Goal: Task Accomplishment & Management: Complete application form

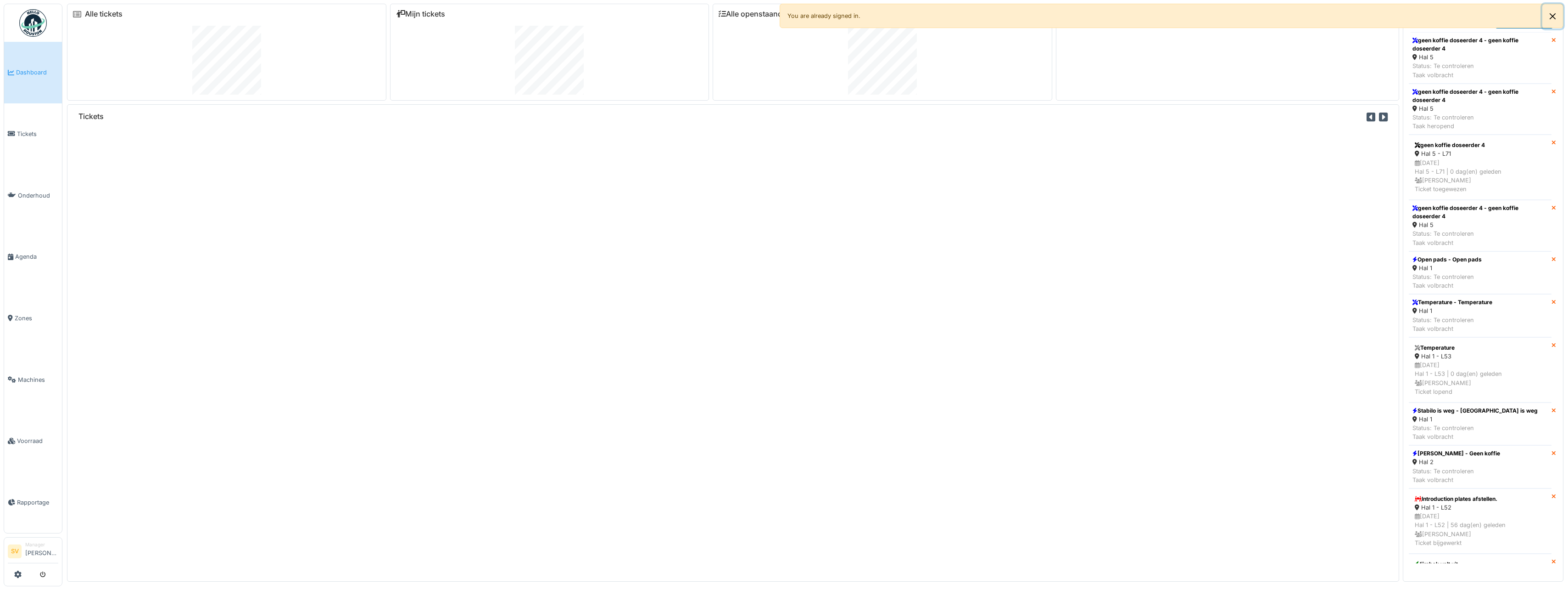
click at [1555, 18] on button "Close" at bounding box center [1553, 17] width 21 height 24
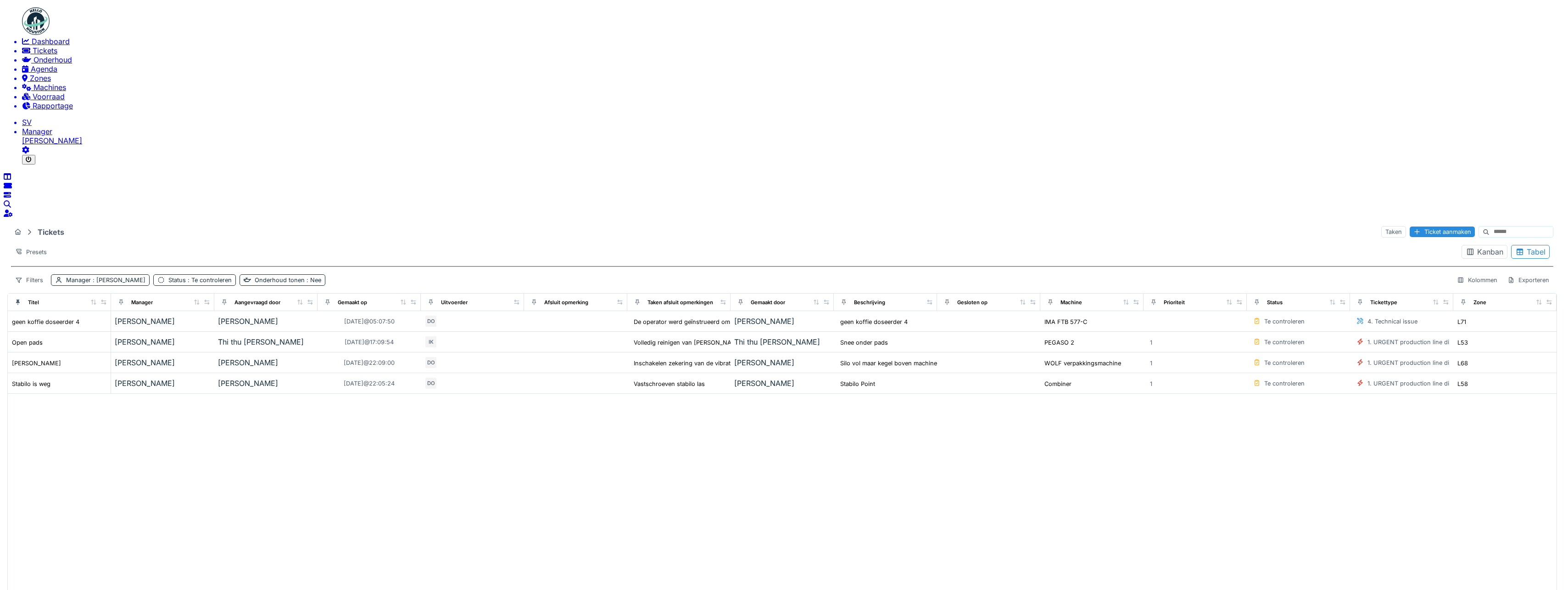
click at [42, 46] on span "Dashboard" at bounding box center [50, 41] width 38 height 10
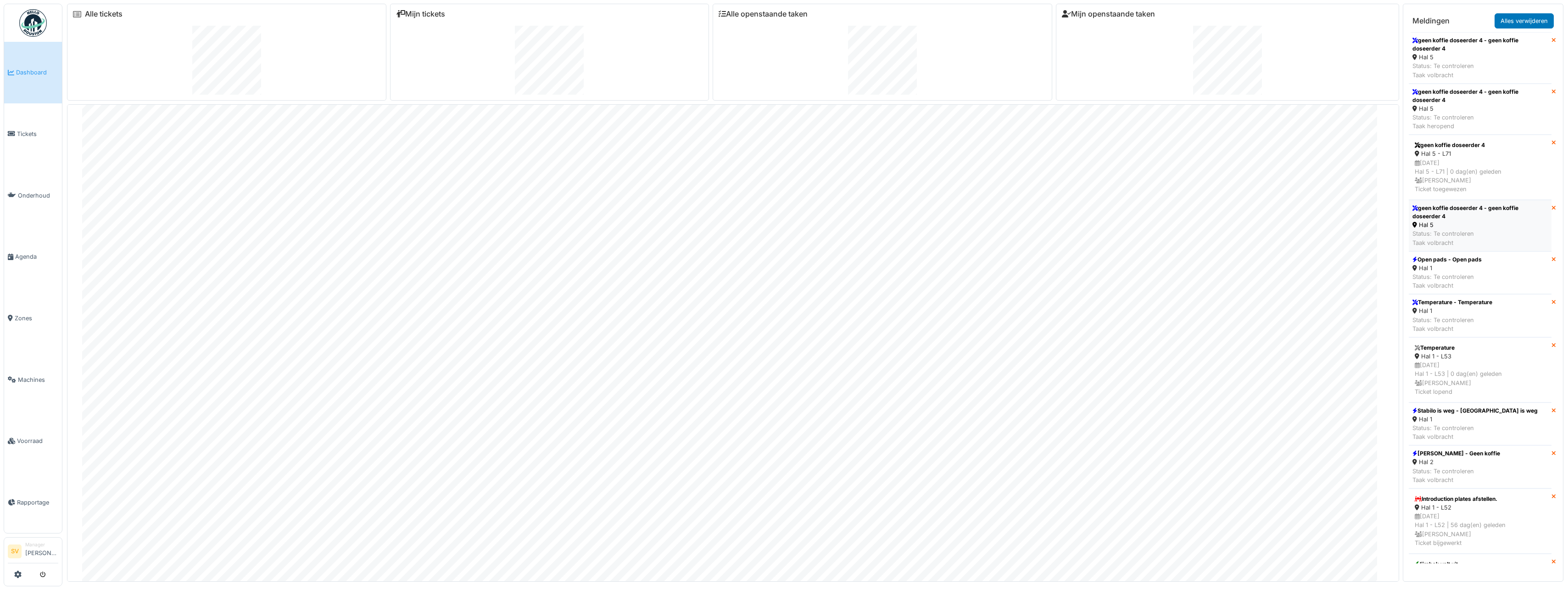
scroll to position [46, 0]
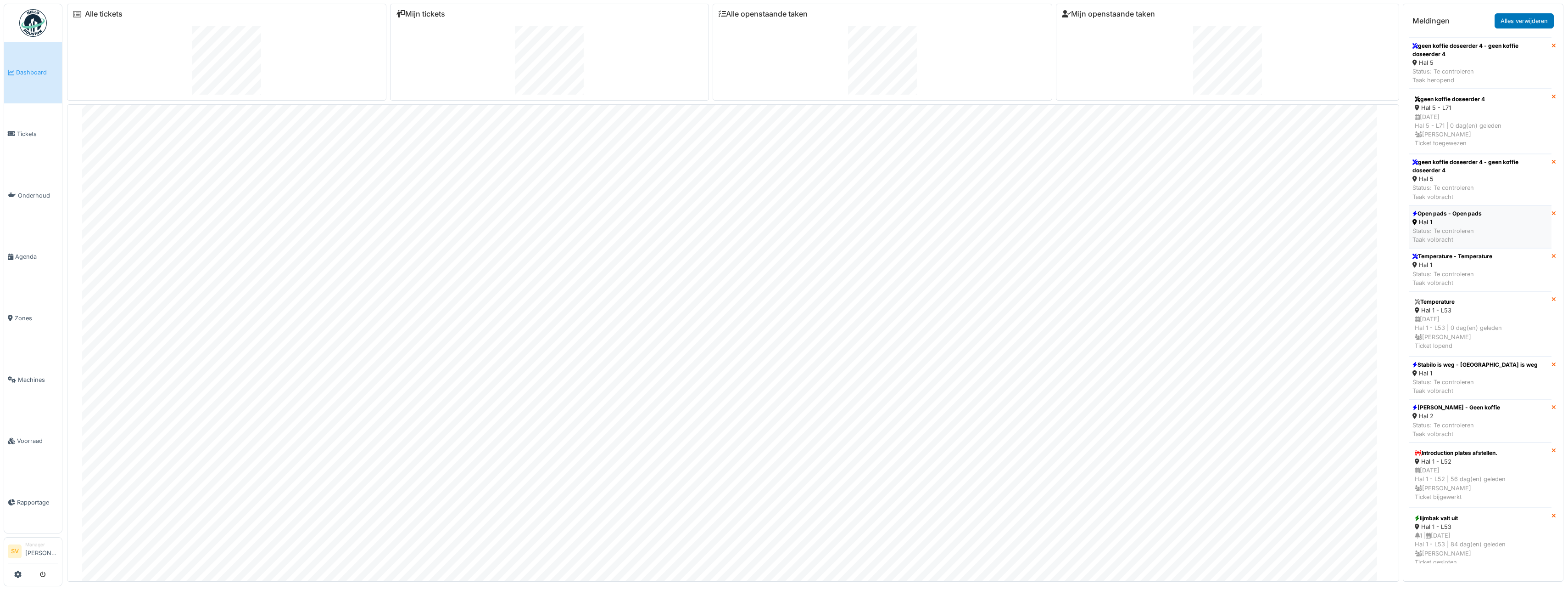
click at [1470, 226] on div "Status: Te controleren Taak volbracht" at bounding box center [1448, 235] width 70 height 17
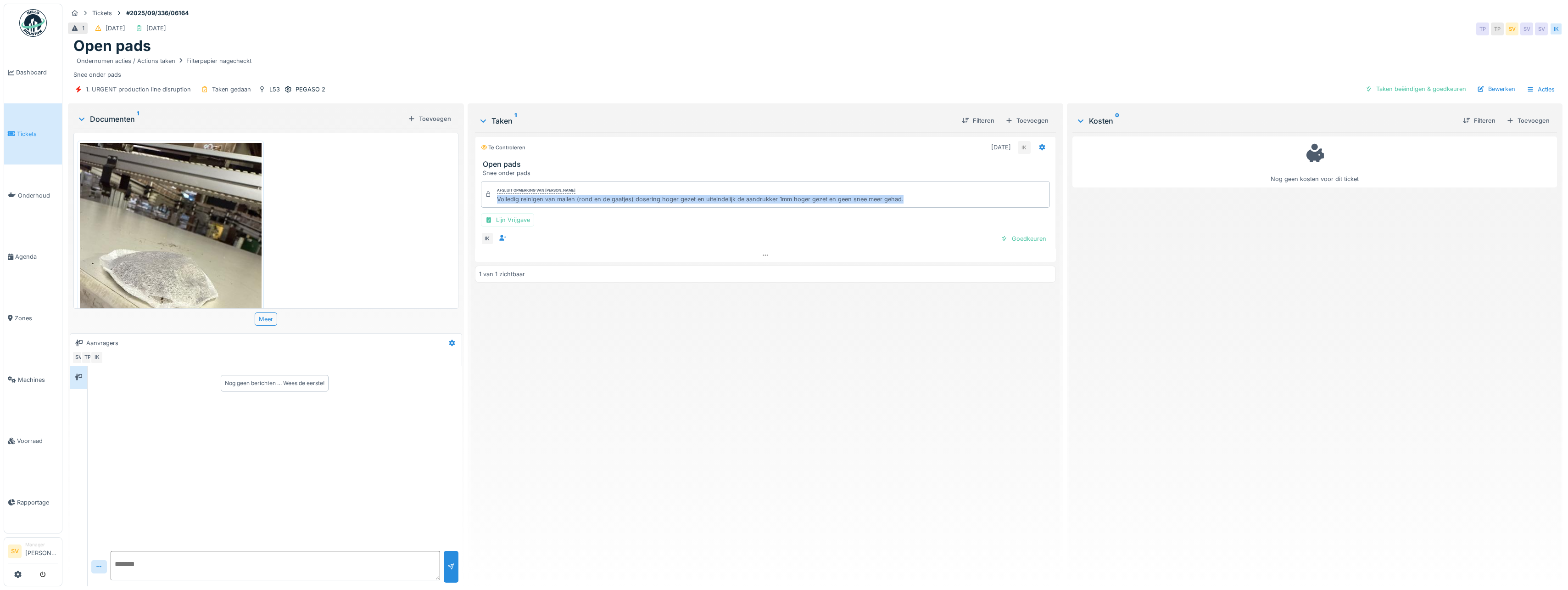
drag, startPoint x: 495, startPoint y: 201, endPoint x: 905, endPoint y: 203, distance: 410.0
click at [905, 203] on div "Afsluit opmerking van Ismail Kosar Volledig reinigen van mallen (rond en de gaa…" at bounding box center [765, 194] width 569 height 27
copy div "Volledig reinigen van mallen (rond en de gaatjes) dosering hoger gezet en uitei…"
click at [1423, 92] on div "Taken beëindigen & goedkeuren" at bounding box center [1416, 89] width 109 height 12
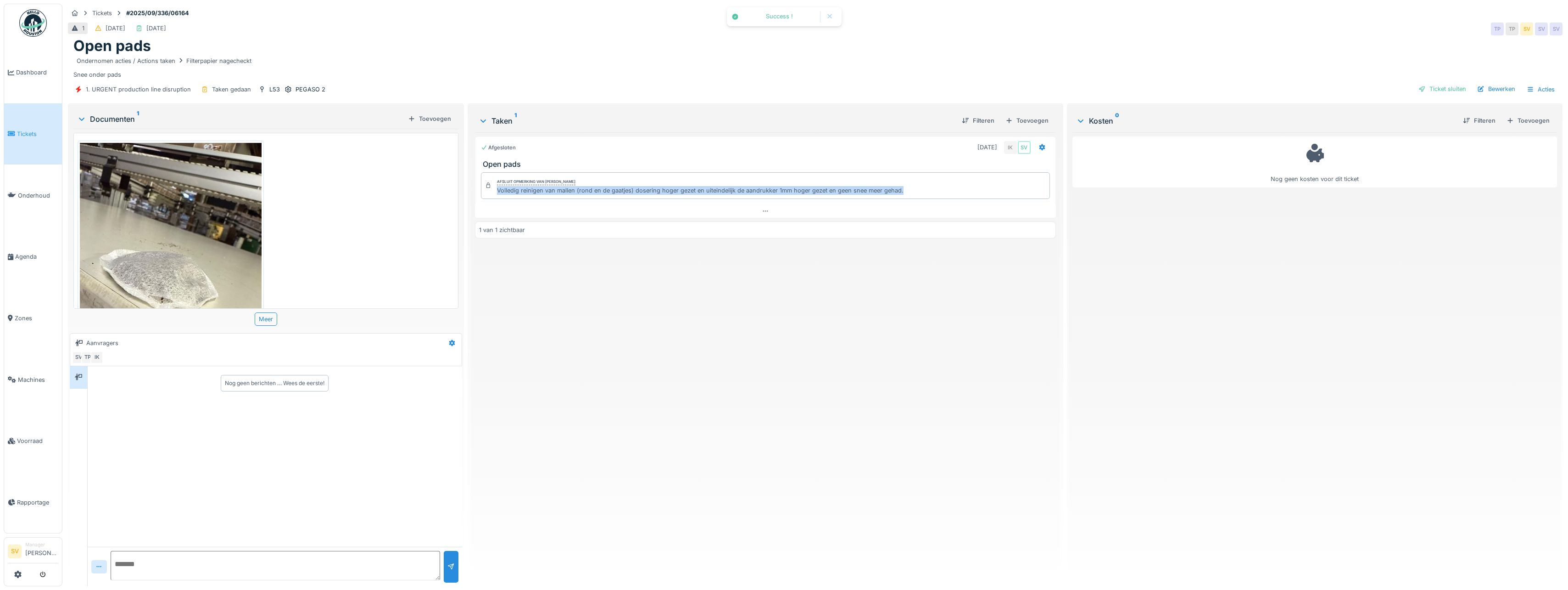
click at [1425, 91] on div "Ticket sluiten" at bounding box center [1442, 89] width 55 height 12
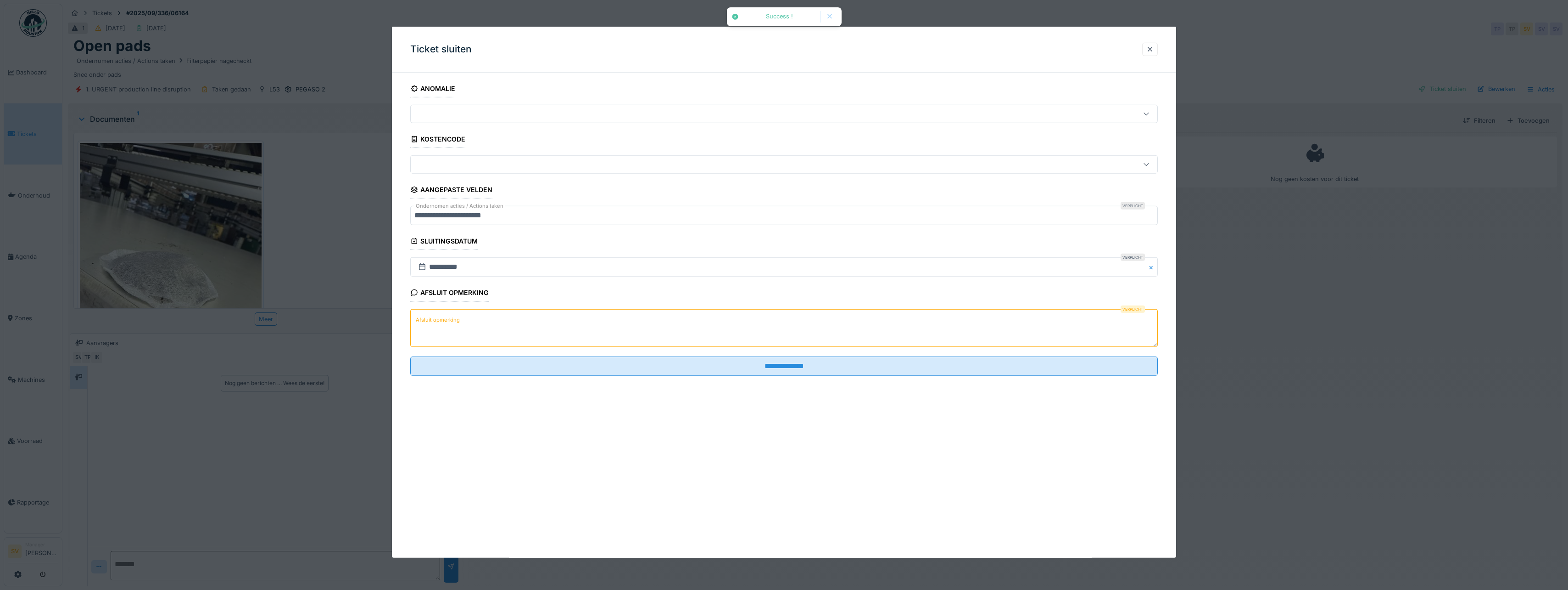
click at [557, 320] on textarea "Afsluit opmerking" at bounding box center [784, 327] width 748 height 37
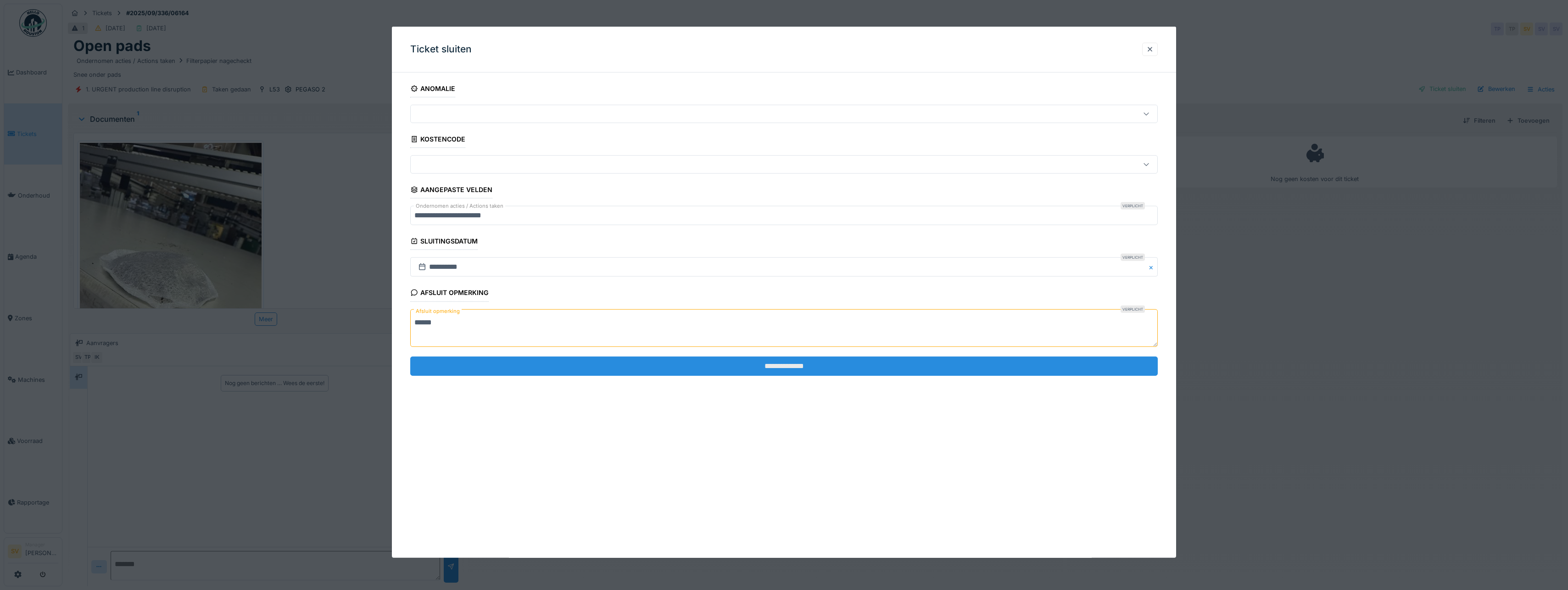
type textarea "******"
click at [727, 369] on input "**********" at bounding box center [784, 366] width 748 height 19
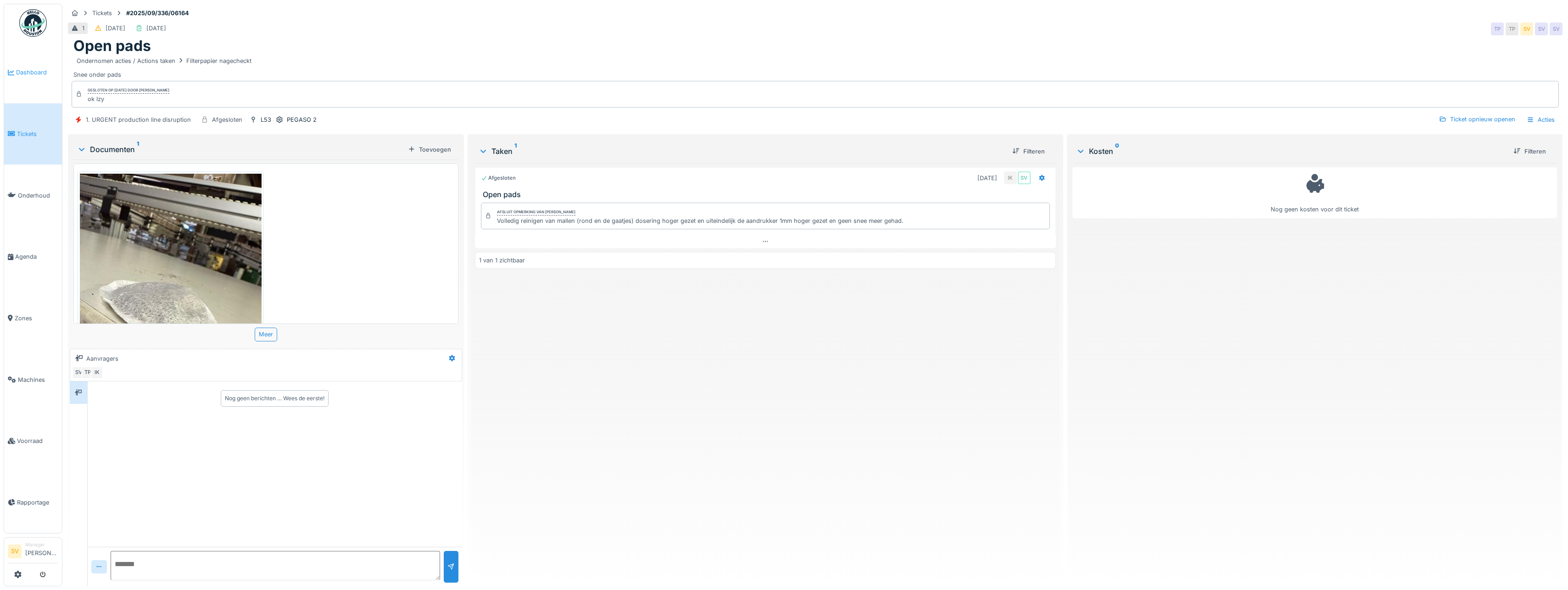
click at [26, 70] on span "Dashboard" at bounding box center [37, 72] width 43 height 9
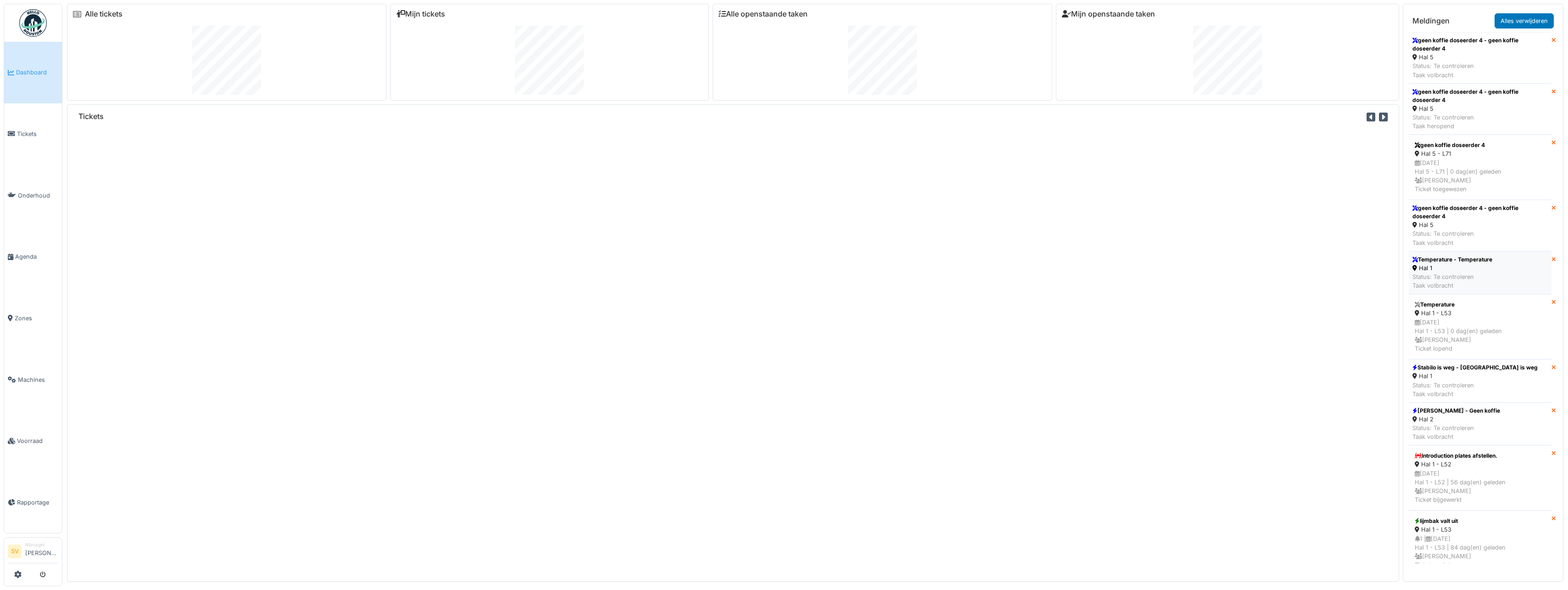
click at [1452, 278] on div "Status: Te controleren Taak volbracht" at bounding box center [1453, 281] width 80 height 17
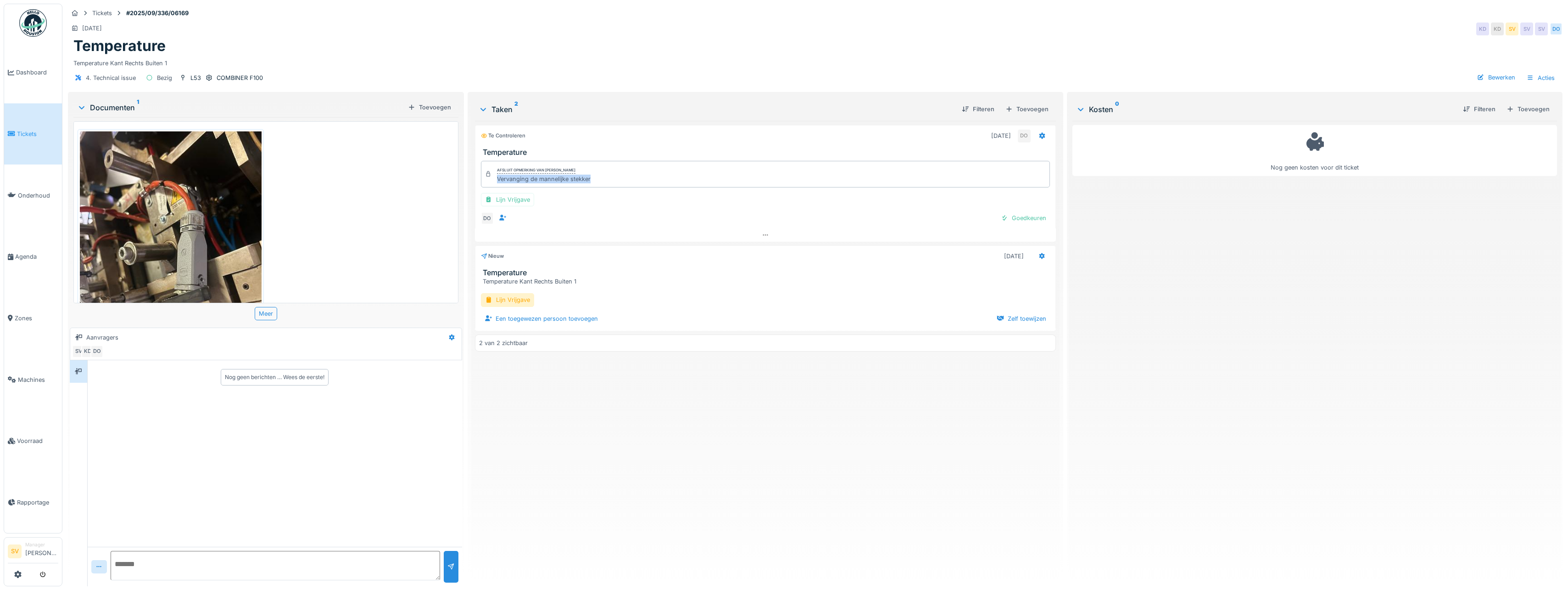
drag, startPoint x: 495, startPoint y: 178, endPoint x: 589, endPoint y: 184, distance: 94.2
click at [589, 184] on div "Afsluit opmerking van Damian Olejnik Vervanging de mannelijke stekker" at bounding box center [765, 174] width 569 height 27
drag, startPoint x: 589, startPoint y: 184, endPoint x: 622, endPoint y: 211, distance: 42.6
click at [622, 211] on div "Afsluit opmerking van Damian Olejnik Vervanging de mannelijke stekker Lijn Vrij…" at bounding box center [765, 193] width 581 height 71
click at [484, 283] on div "Temperature Kant Rechts Buiten 1" at bounding box center [767, 281] width 569 height 9
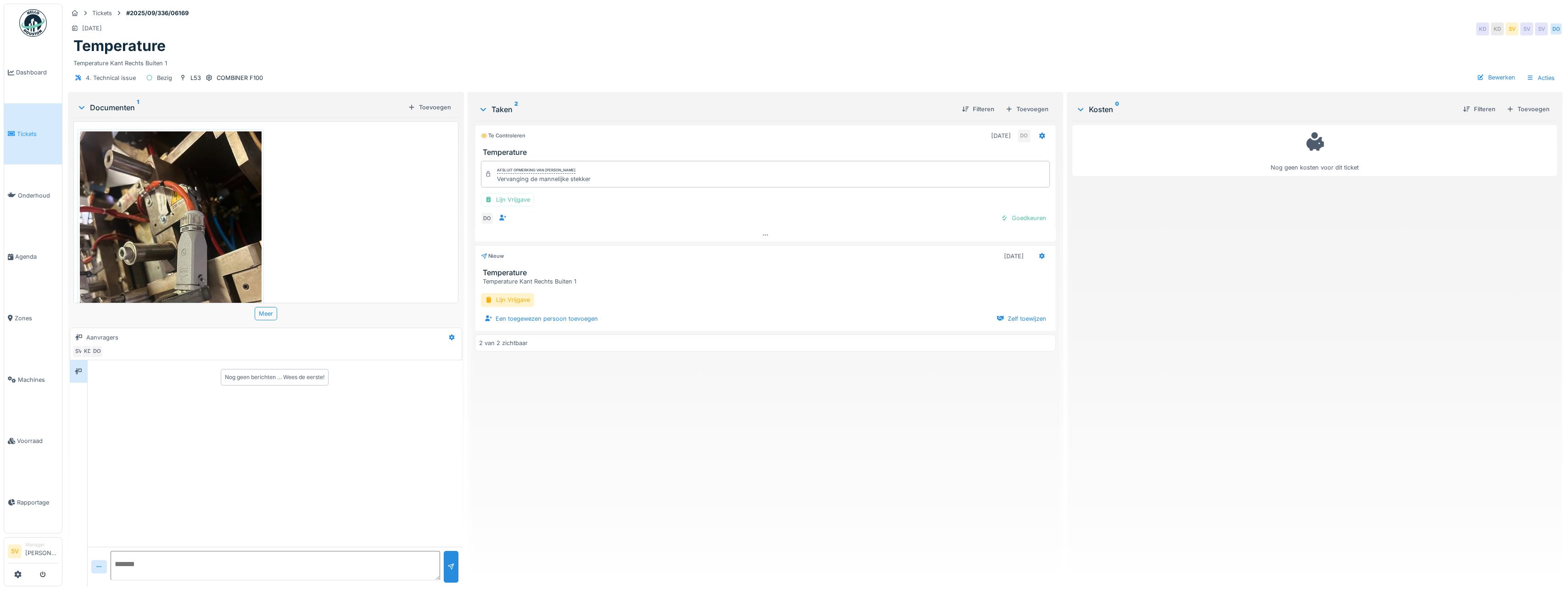
click at [483, 281] on div "Temperature Kant Rechts Buiten 1" at bounding box center [767, 281] width 569 height 9
click at [538, 265] on div "Nieuw 5-9-2025 Temperature Temperature Kant Rechts Buiten 1" at bounding box center [765, 265] width 581 height 41
click at [542, 285] on div "Temperature Kant Rechts Buiten 1" at bounding box center [767, 281] width 569 height 9
click at [558, 298] on div "Lijn Vrijgave" at bounding box center [765, 299] width 569 height 13
click at [655, 232] on div at bounding box center [765, 234] width 581 height 13
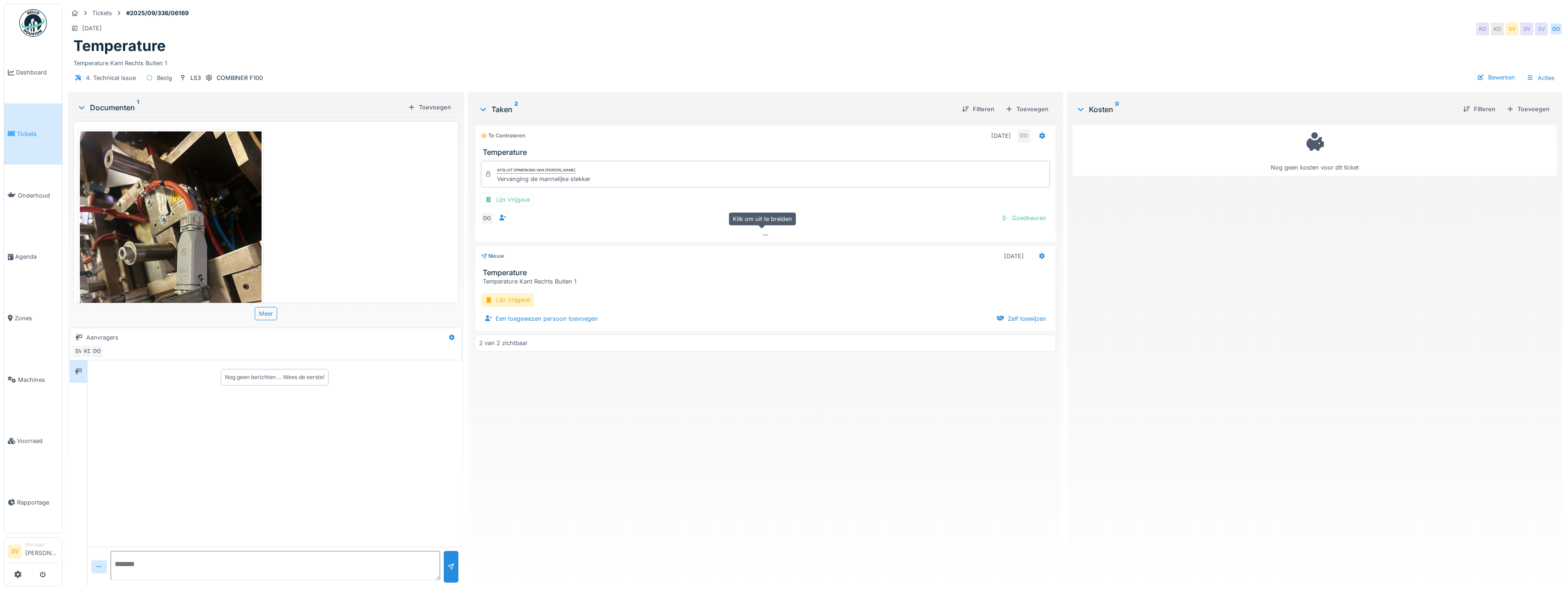
scroll to position [7, 0]
drag, startPoint x: 479, startPoint y: 291, endPoint x: 577, endPoint y: 292, distance: 98.0
click at [577, 292] on div "Temperature Temperature Kant Rechts Buiten 1" at bounding box center [765, 295] width 580 height 17
copy div "Temperature Kant Rechts Buiten 1"
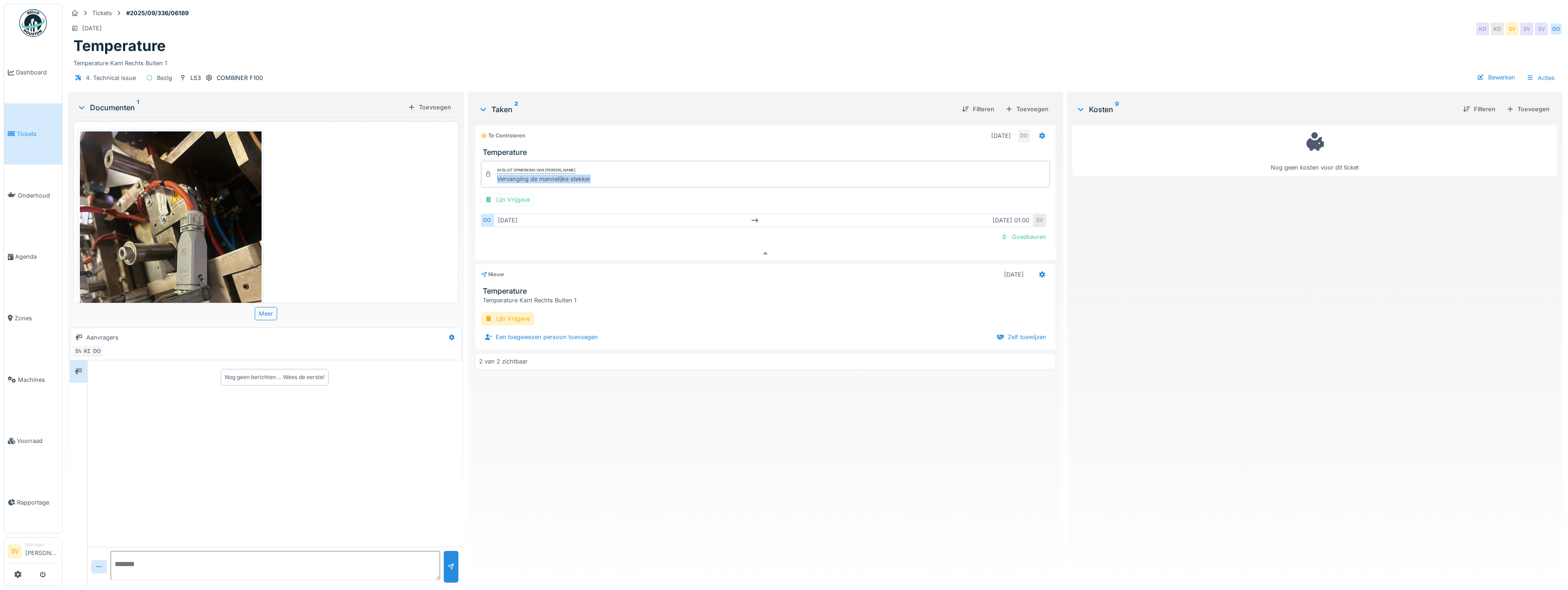
drag, startPoint x: 495, startPoint y: 172, endPoint x: 589, endPoint y: 176, distance: 94.1
click at [589, 176] on div "Vervanging de mannelijke stekker" at bounding box center [544, 179] width 94 height 9
copy div "Vervanging de mannelijke stekker"
click at [37, 72] on span "Dashboard" at bounding box center [37, 72] width 43 height 9
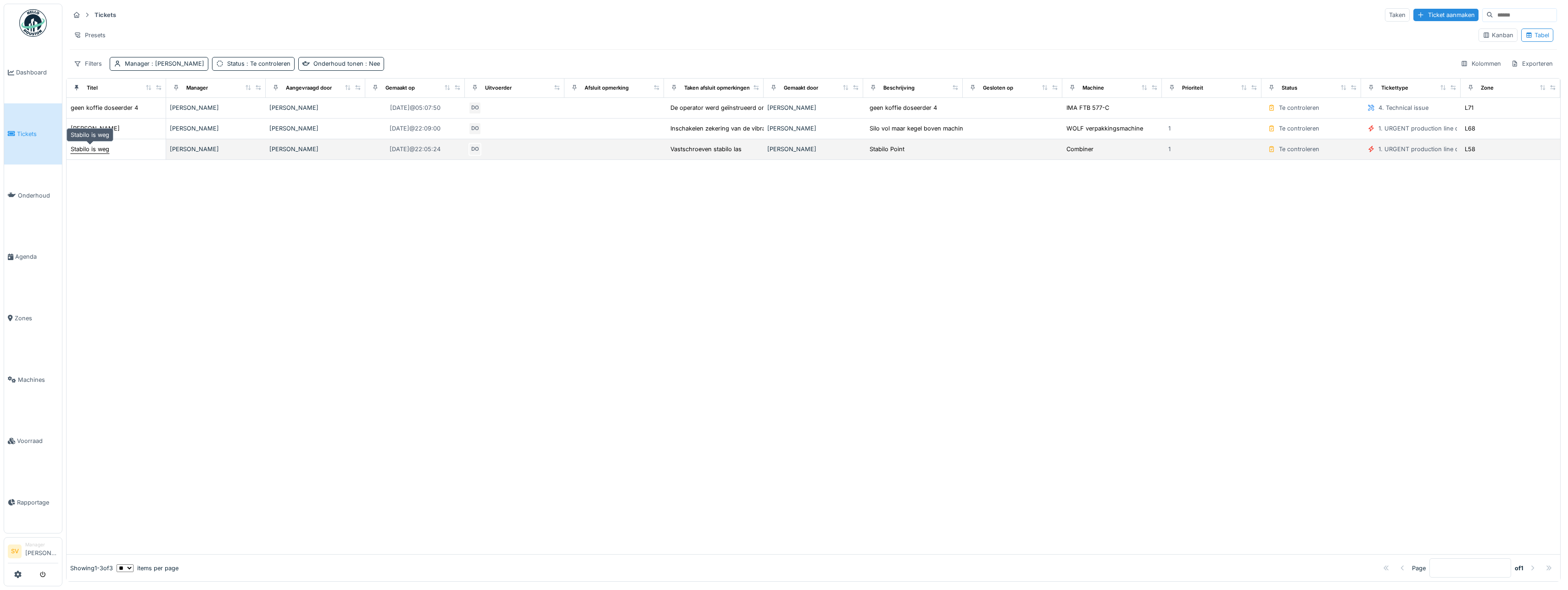
click at [103, 151] on div "Stabilo is weg" at bounding box center [90, 149] width 38 height 9
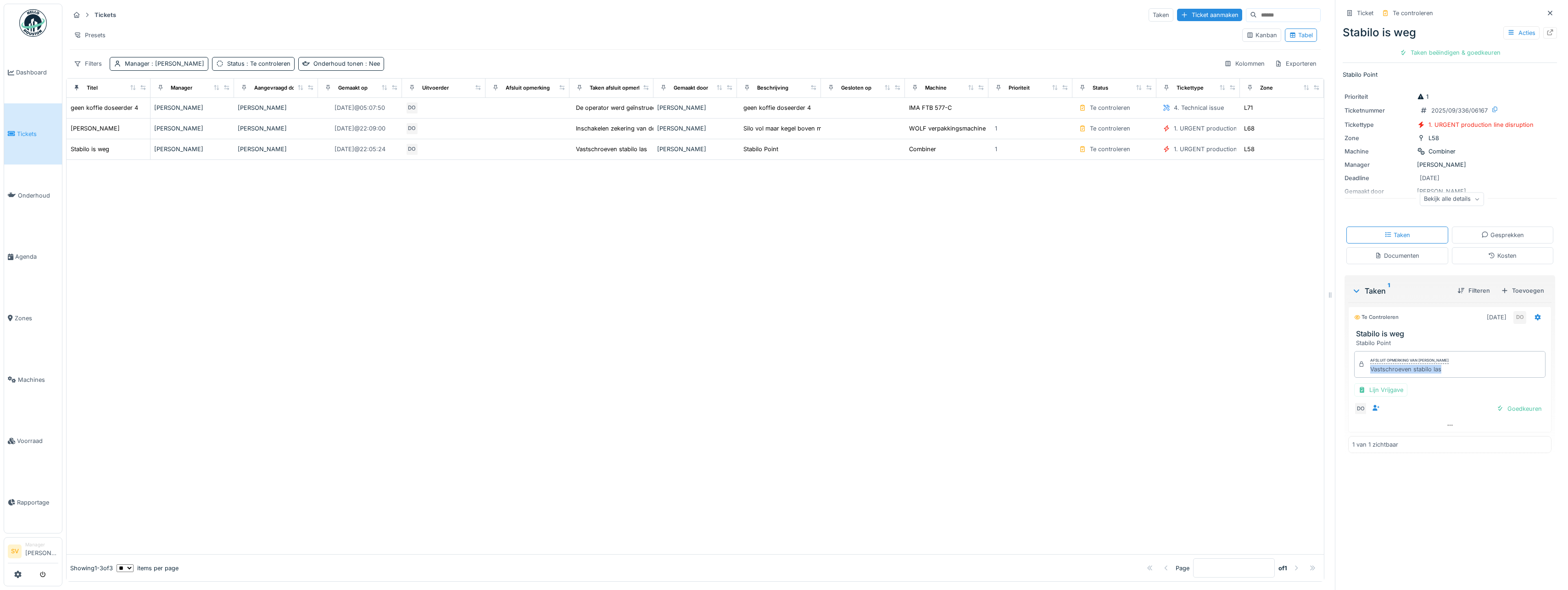
drag, startPoint x: 1364, startPoint y: 372, endPoint x: 1438, endPoint y: 375, distance: 74.1
click at [1438, 375] on div "Afsluit opmerking van [PERSON_NAME] stabilo las" at bounding box center [1451, 364] width 191 height 27
copy div "Vastschroeven stabilo las"
click at [1445, 53] on div "Taken beëindigen & goedkeuren" at bounding box center [1451, 52] width 109 height 12
click at [1458, 52] on div "Ticket sluiten" at bounding box center [1450, 52] width 55 height 12
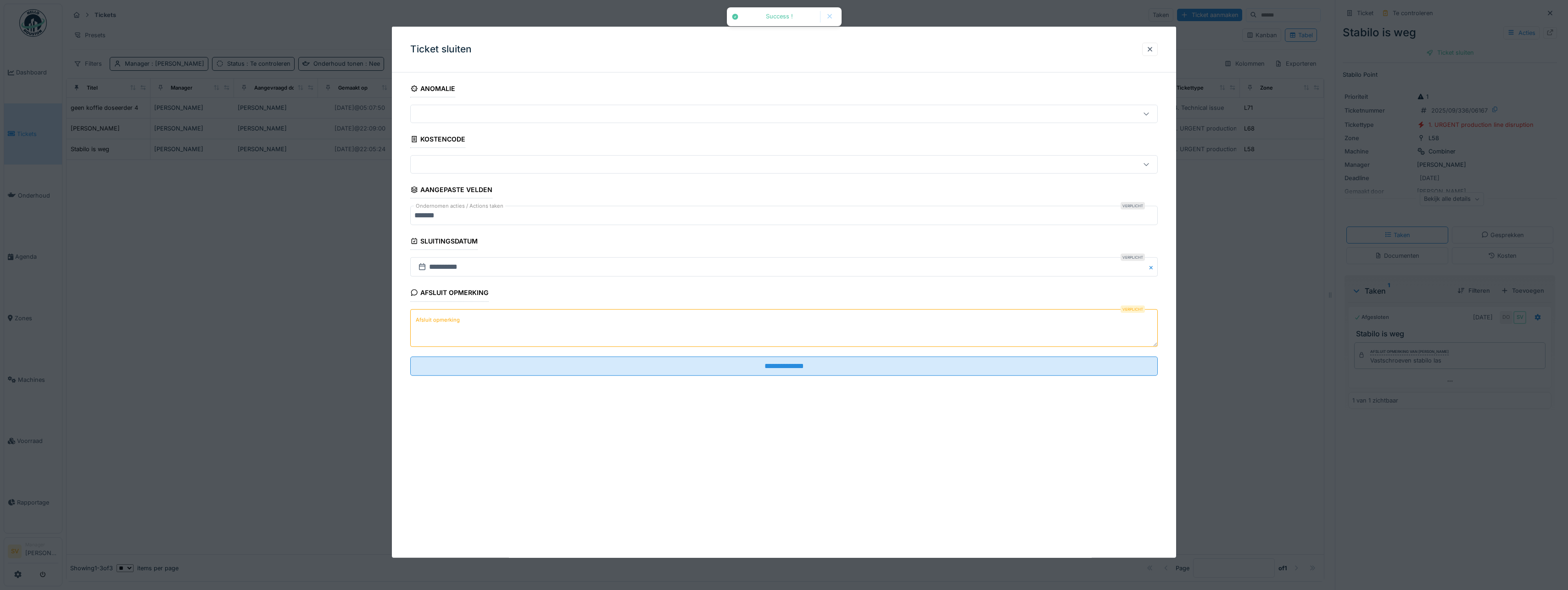
click at [775, 313] on textarea "Afsluit opmerking" at bounding box center [784, 327] width 748 height 37
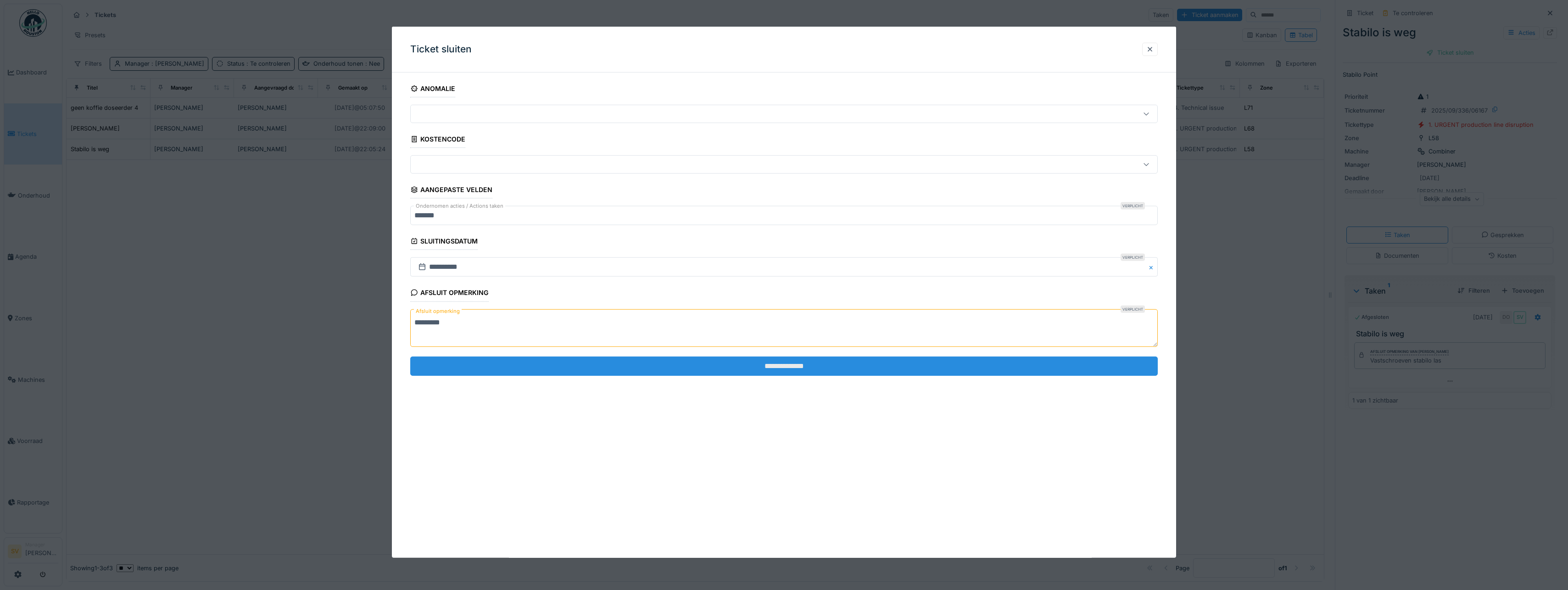
type textarea "*********"
click at [774, 365] on input "**********" at bounding box center [784, 366] width 748 height 19
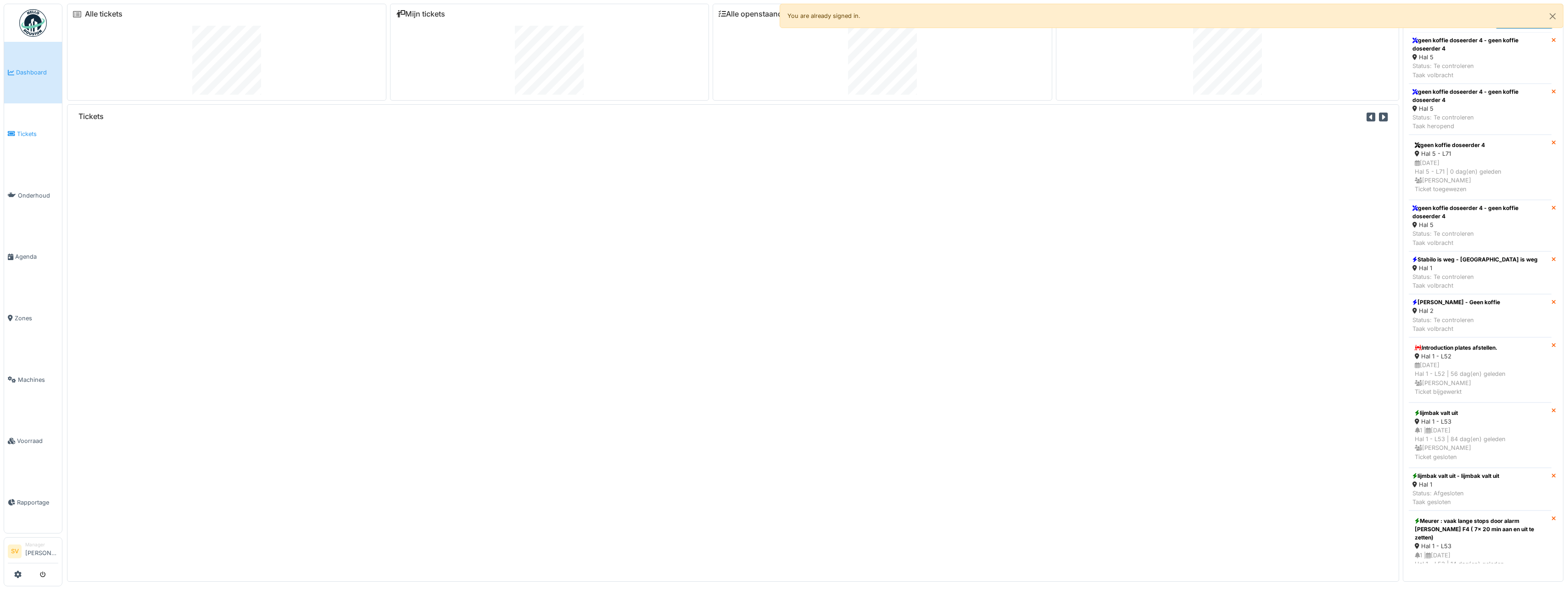
click at [30, 130] on span "Tickets" at bounding box center [38, 134] width 42 height 9
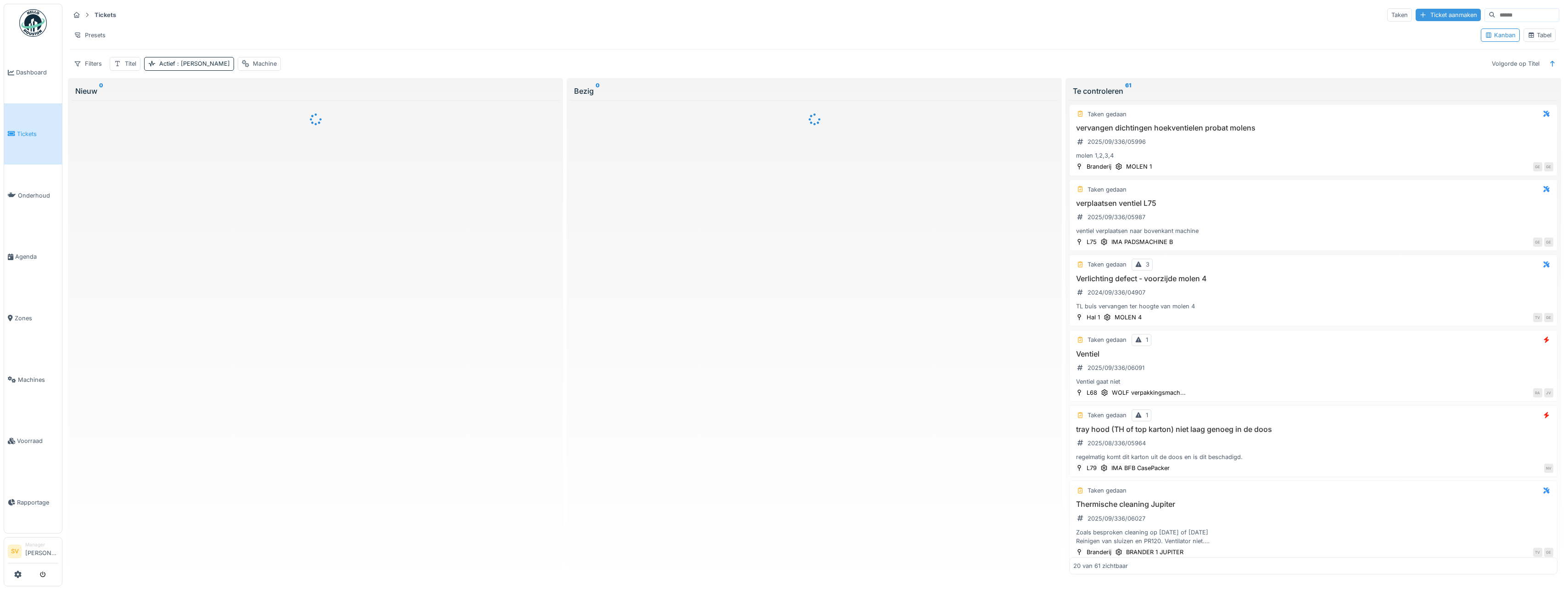
click at [1433, 15] on div "Ticket aanmaken" at bounding box center [1448, 15] width 65 height 12
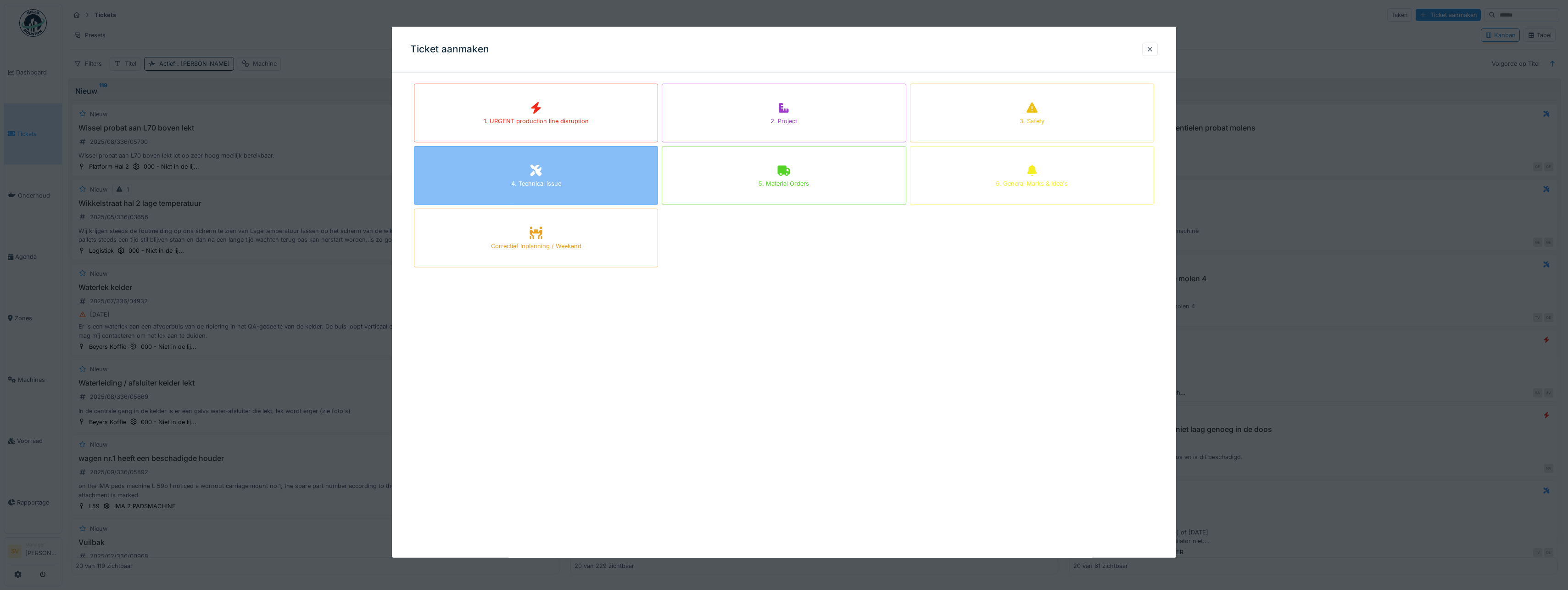
click at [542, 180] on div "4. Technical issue" at bounding box center [537, 184] width 50 height 9
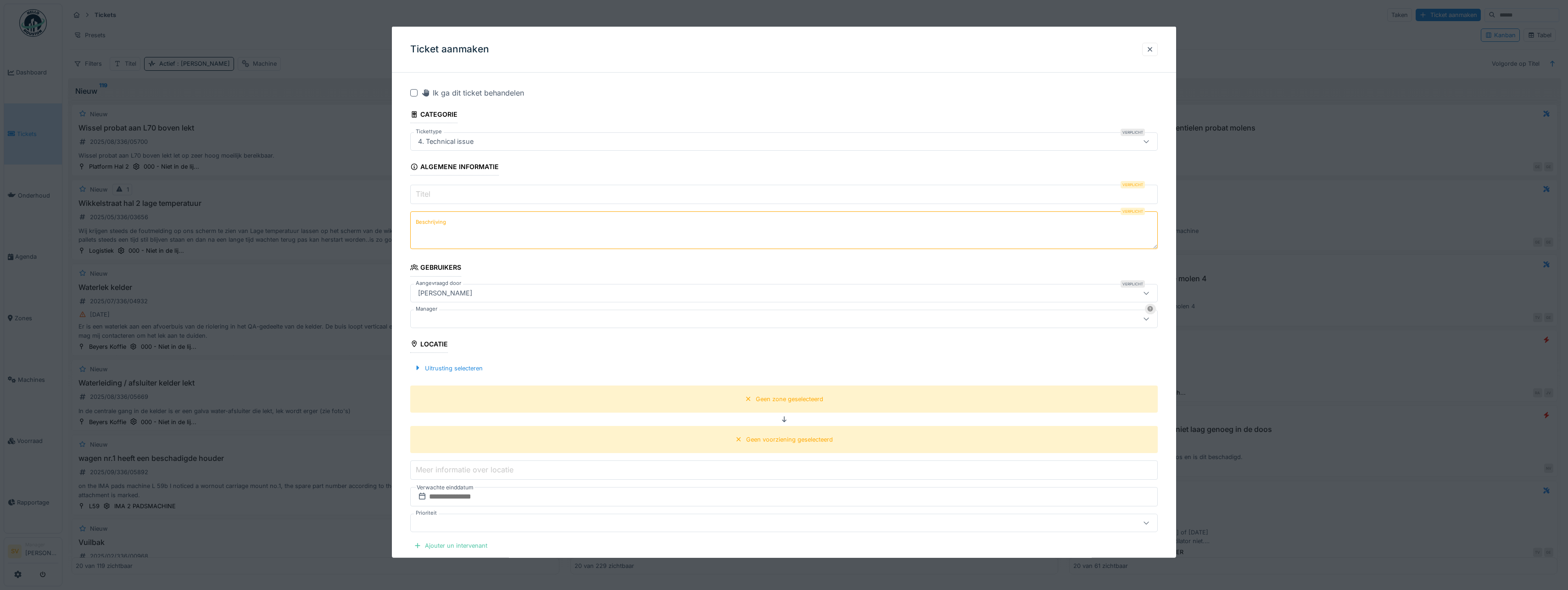
click at [445, 191] on input "Titel" at bounding box center [784, 194] width 748 height 19
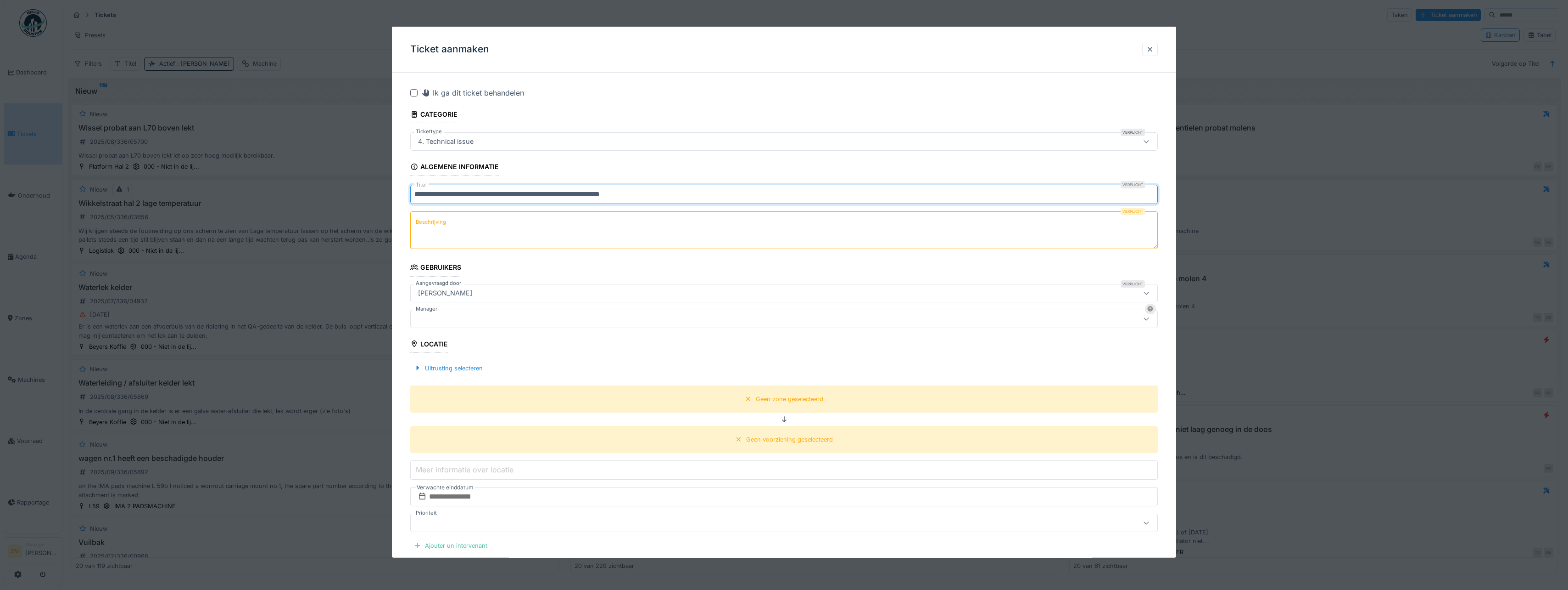
type input "**********"
click at [470, 241] on textarea "Beschrijving" at bounding box center [784, 230] width 748 height 37
type textarea "**********"
click at [443, 315] on div at bounding box center [744, 318] width 657 height 10
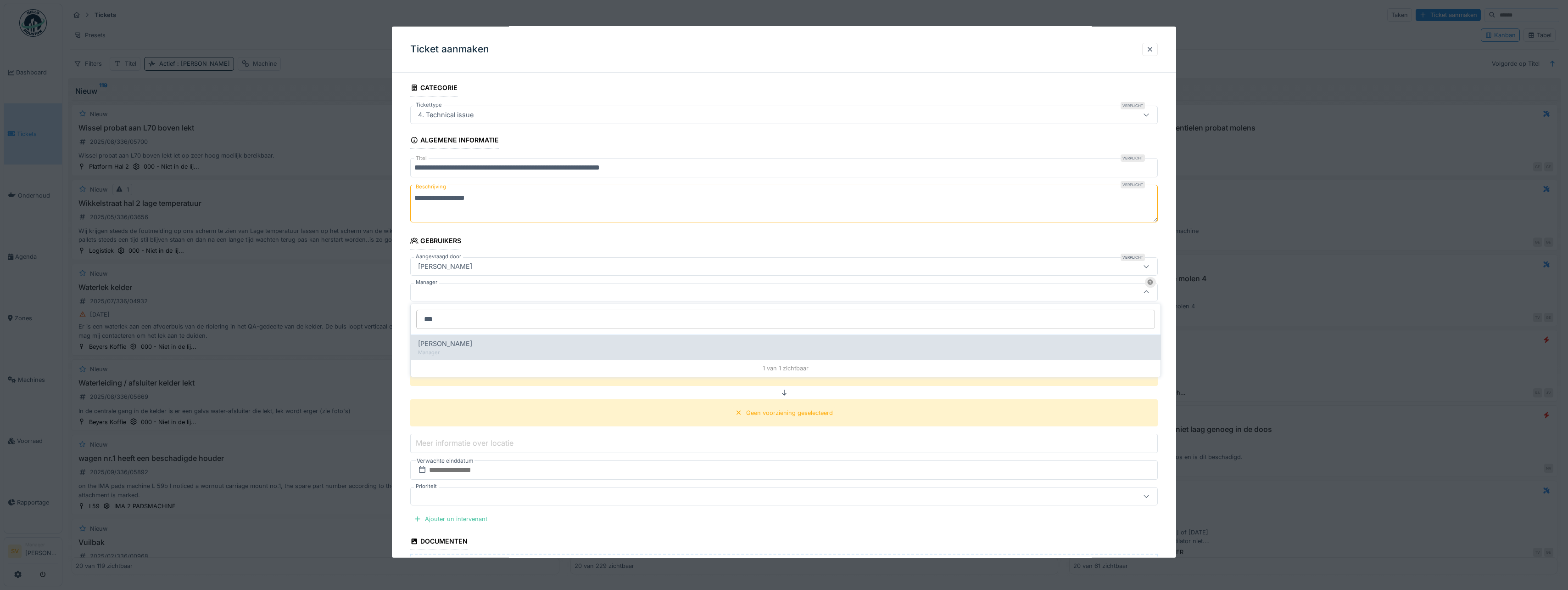
type input "***"
click at [434, 340] on span "[PERSON_NAME]" at bounding box center [445, 344] width 54 height 10
type input "****"
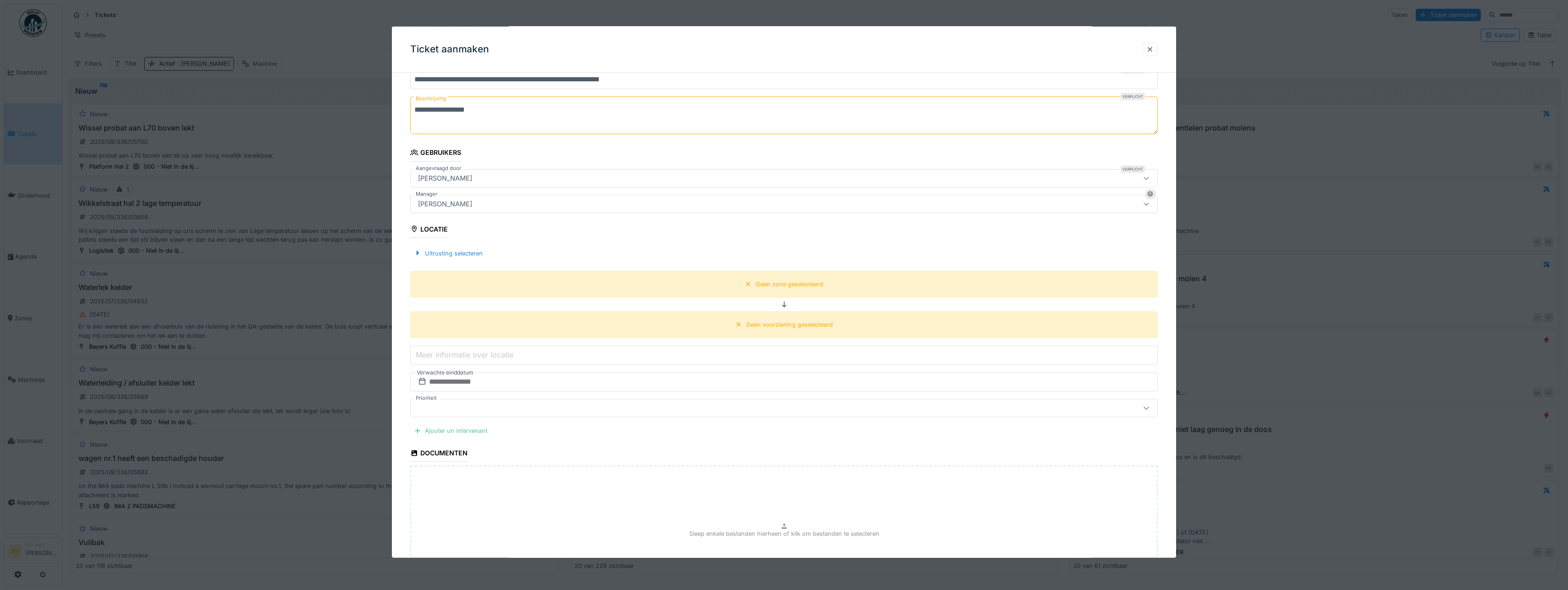
scroll to position [118, 0]
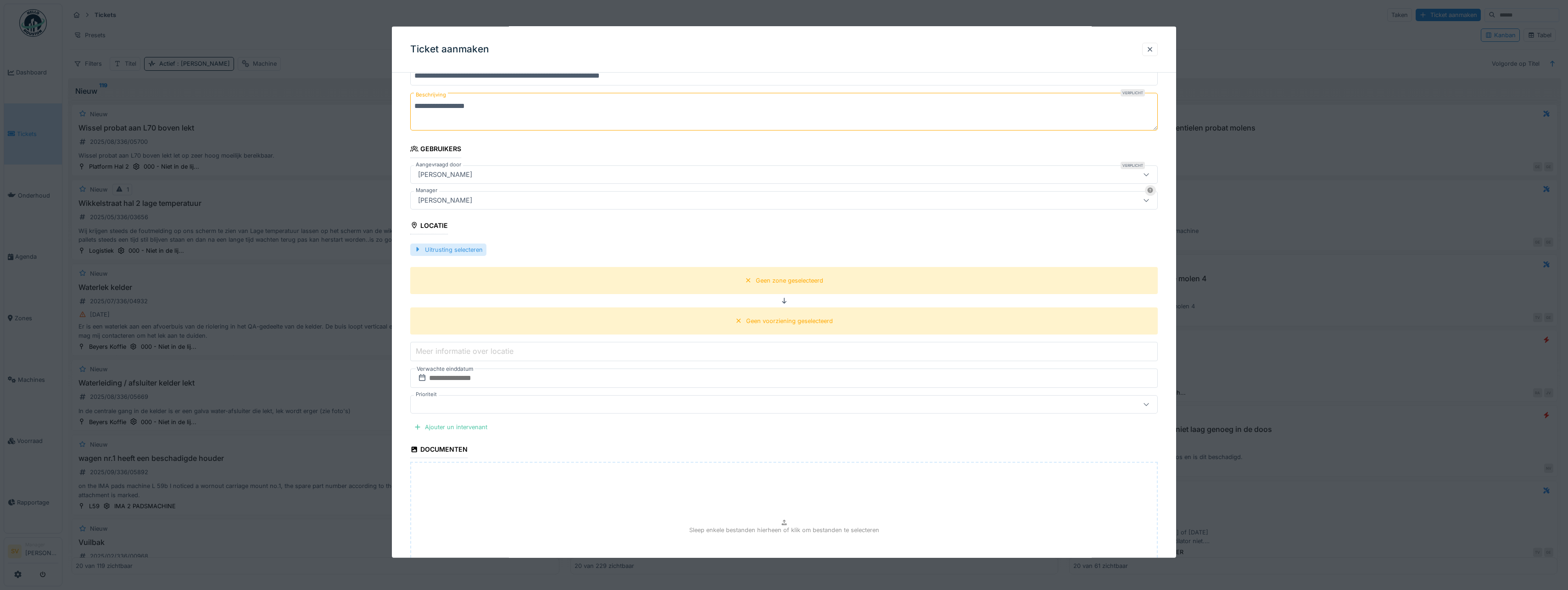
click at [417, 247] on div at bounding box center [417, 249] width 7 height 9
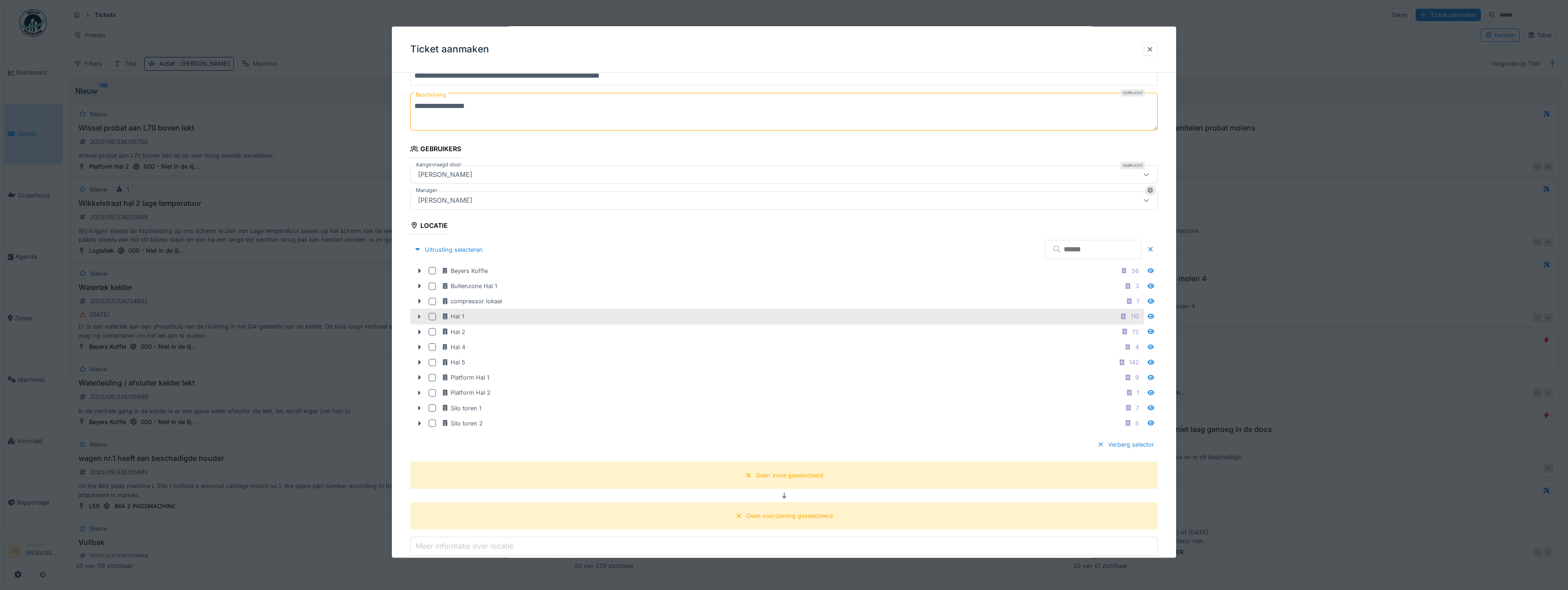
click at [418, 317] on icon at bounding box center [419, 316] width 7 height 6
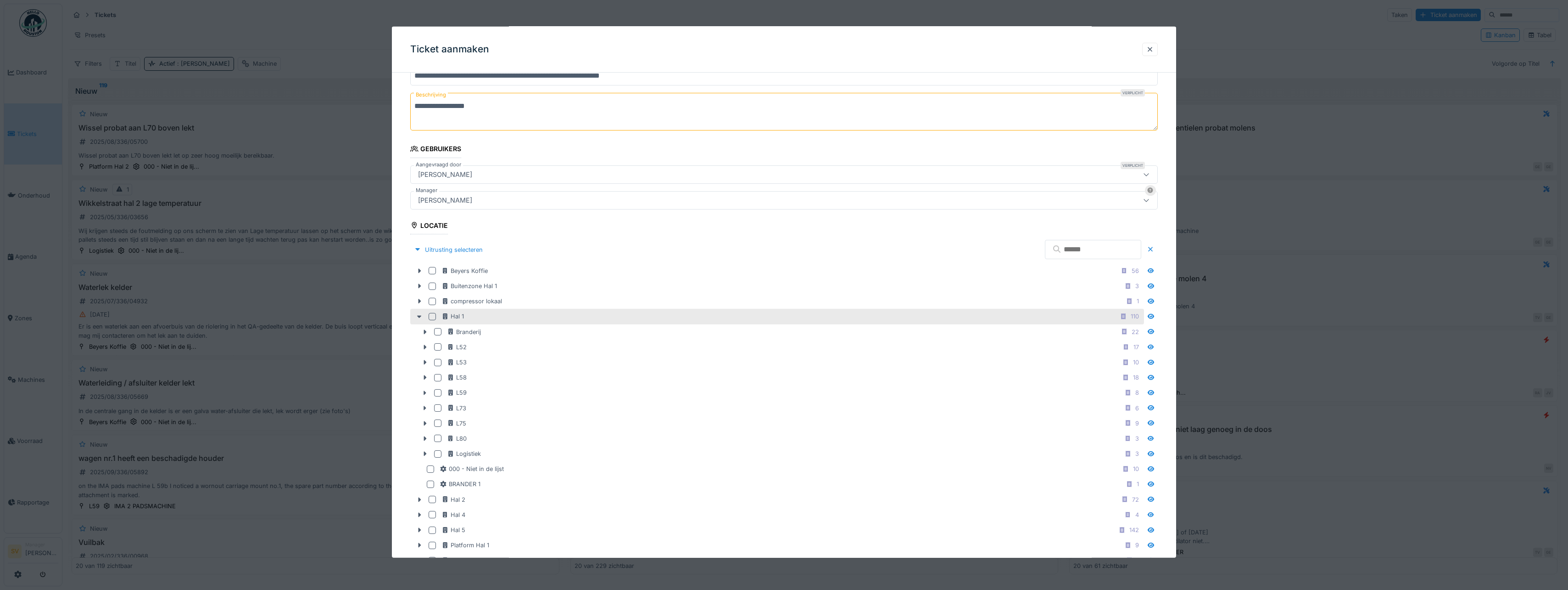
click at [435, 316] on div at bounding box center [432, 316] width 7 height 7
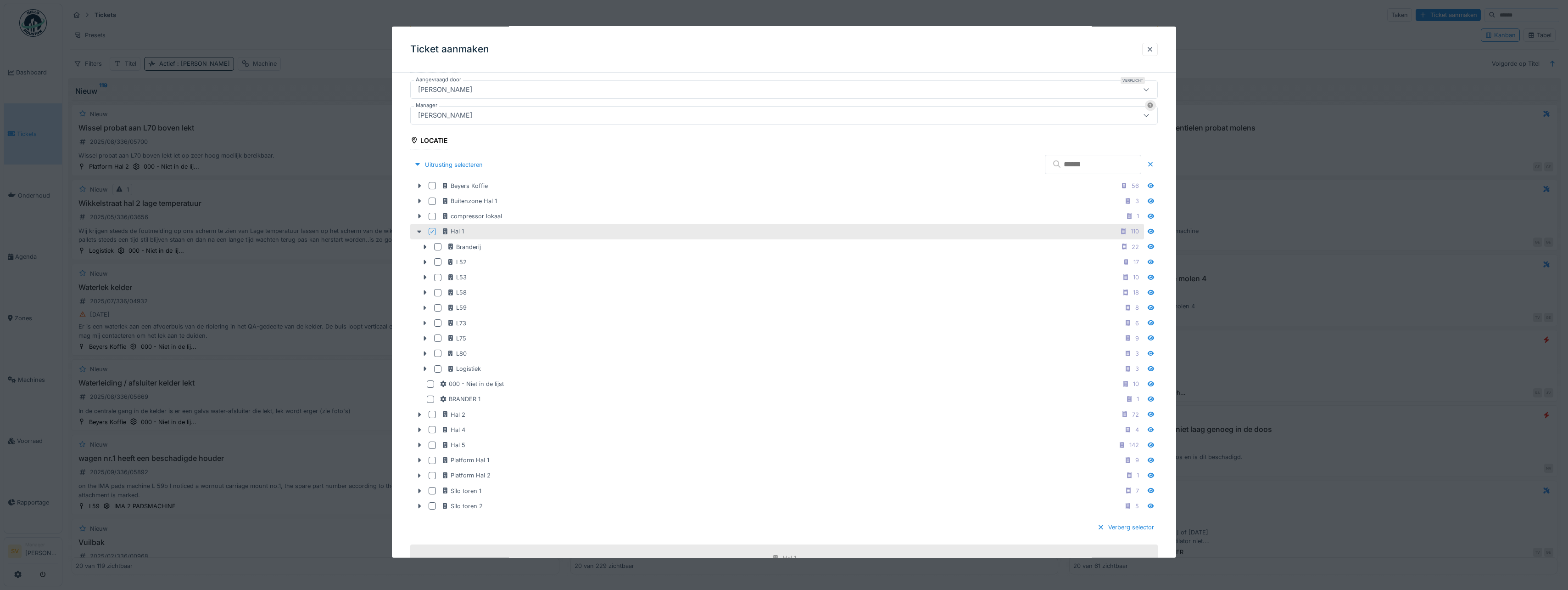
scroll to position [211, 0]
click at [424, 253] on icon at bounding box center [425, 255] width 7 height 6
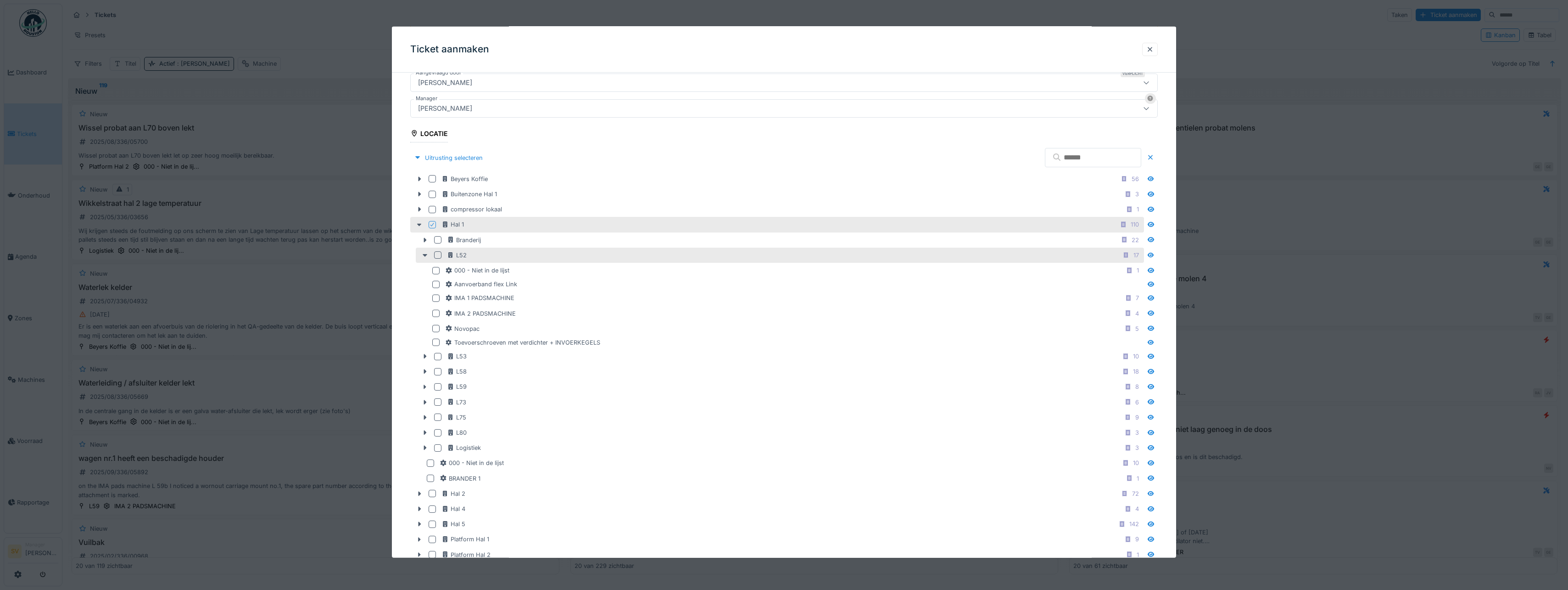
click at [438, 257] on div at bounding box center [437, 255] width 7 height 7
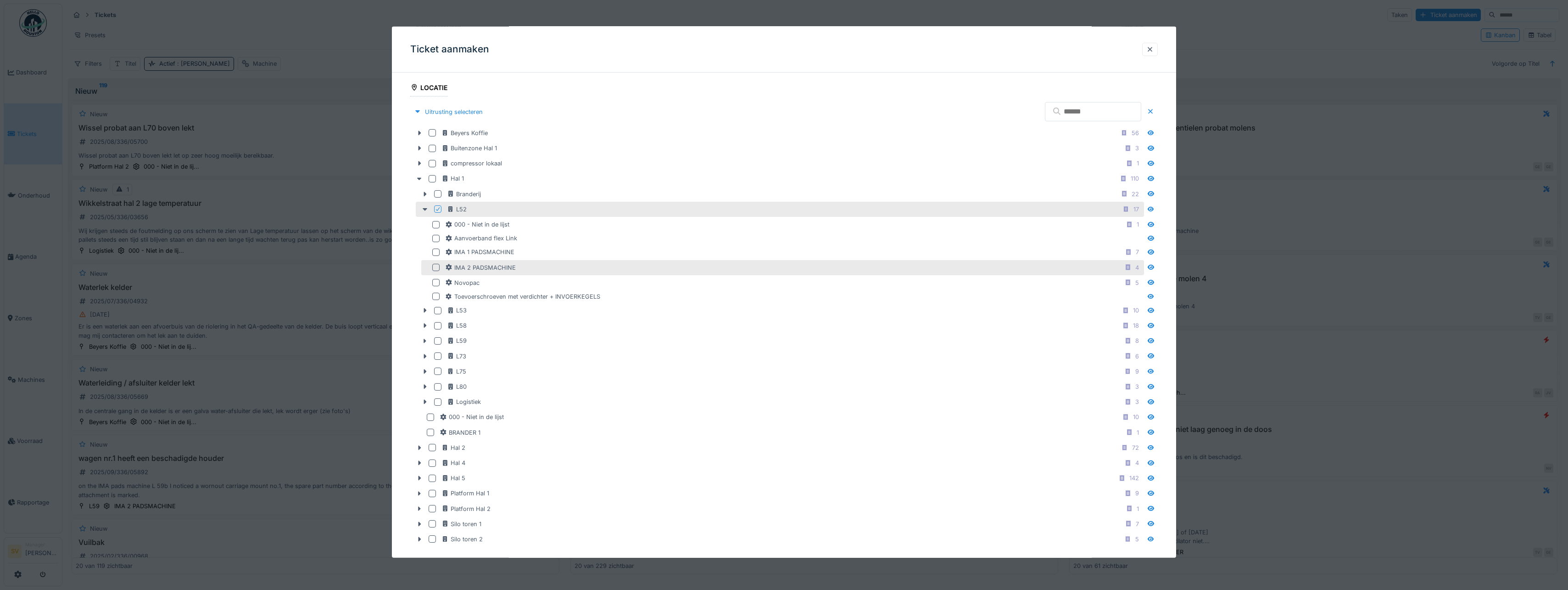
click at [436, 267] on div at bounding box center [436, 267] width 7 height 7
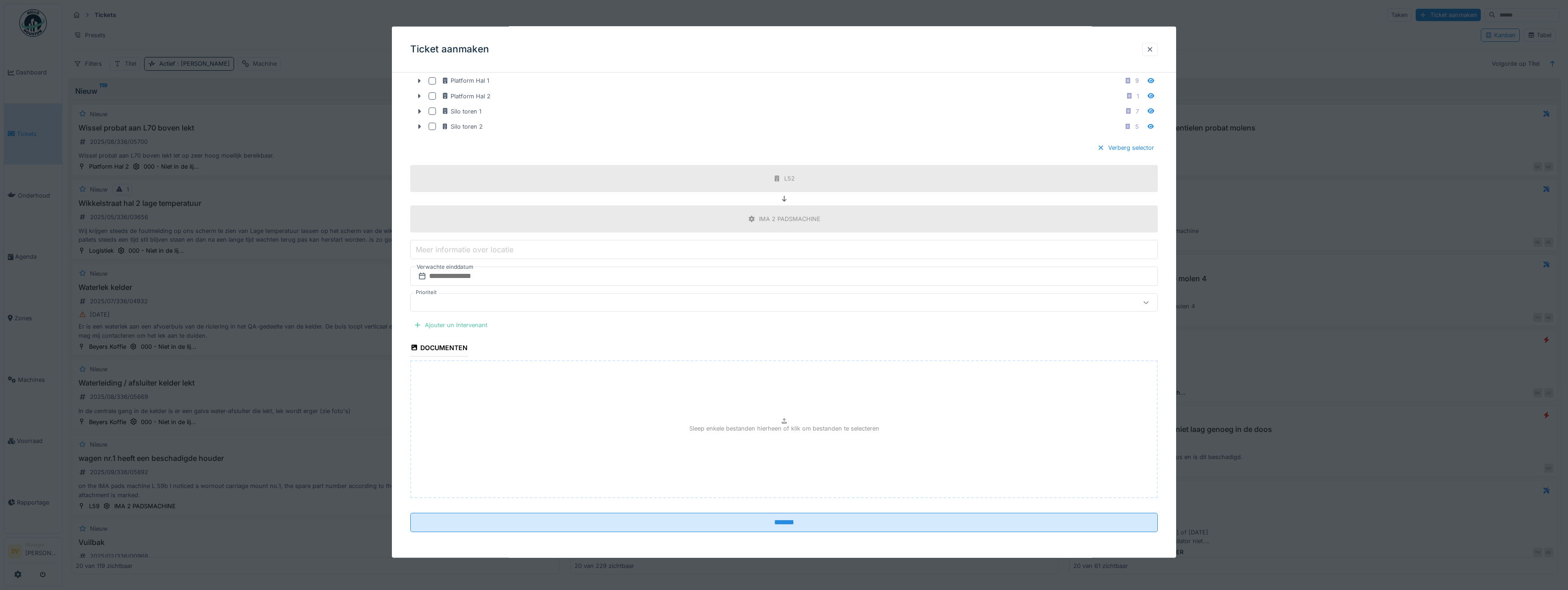
scroll to position [3, 0]
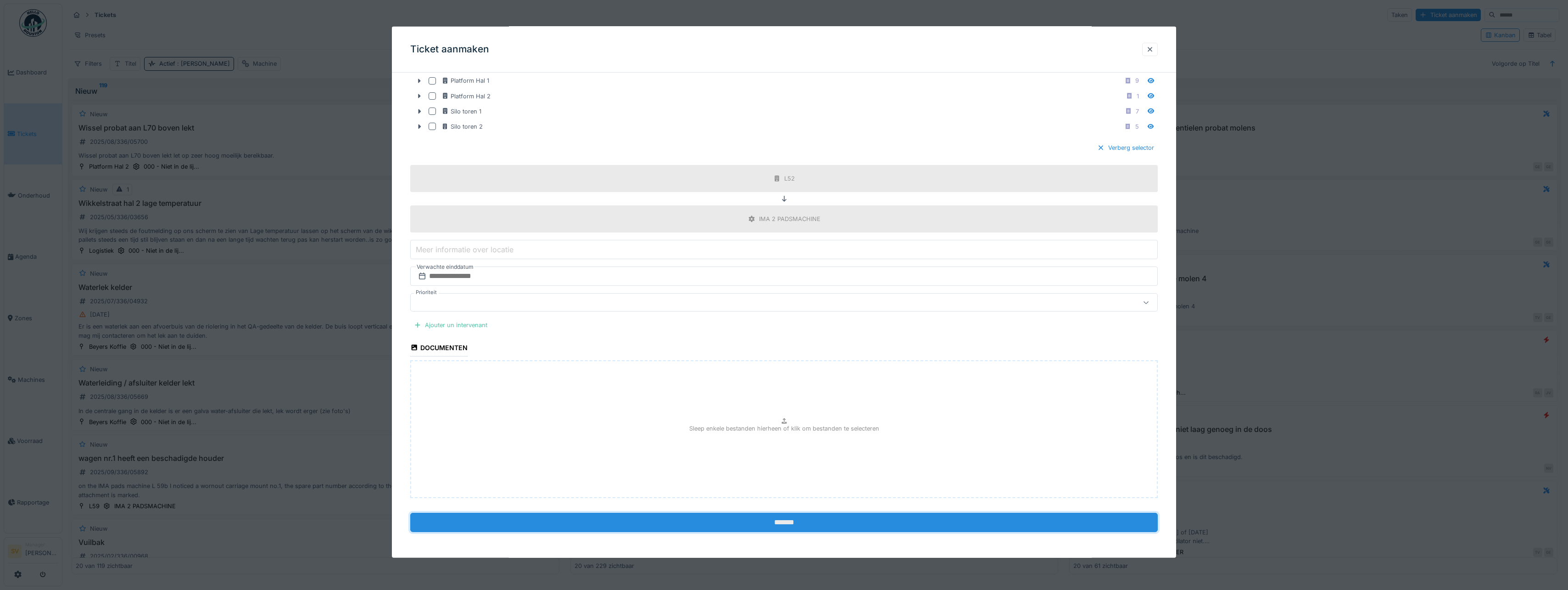
click at [783, 520] on input "*******" at bounding box center [784, 521] width 748 height 19
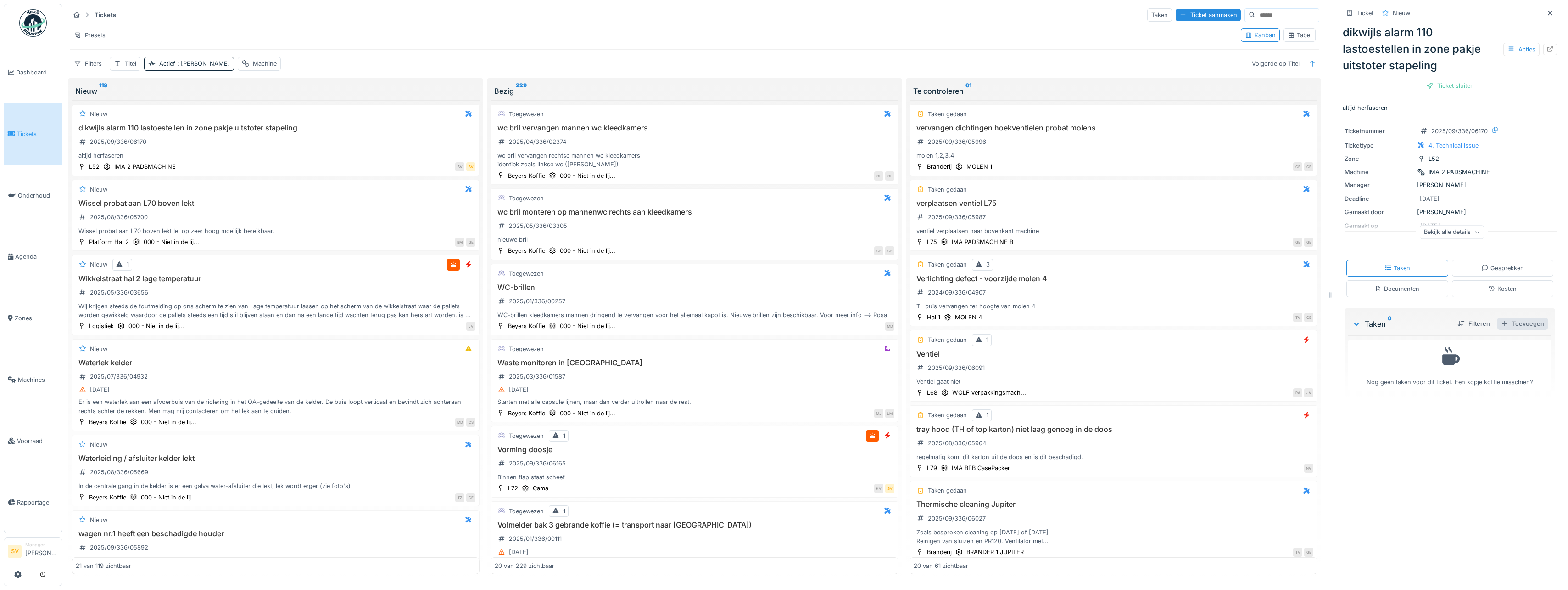
click at [1517, 325] on div "Toevoegen" at bounding box center [1523, 324] width 50 height 12
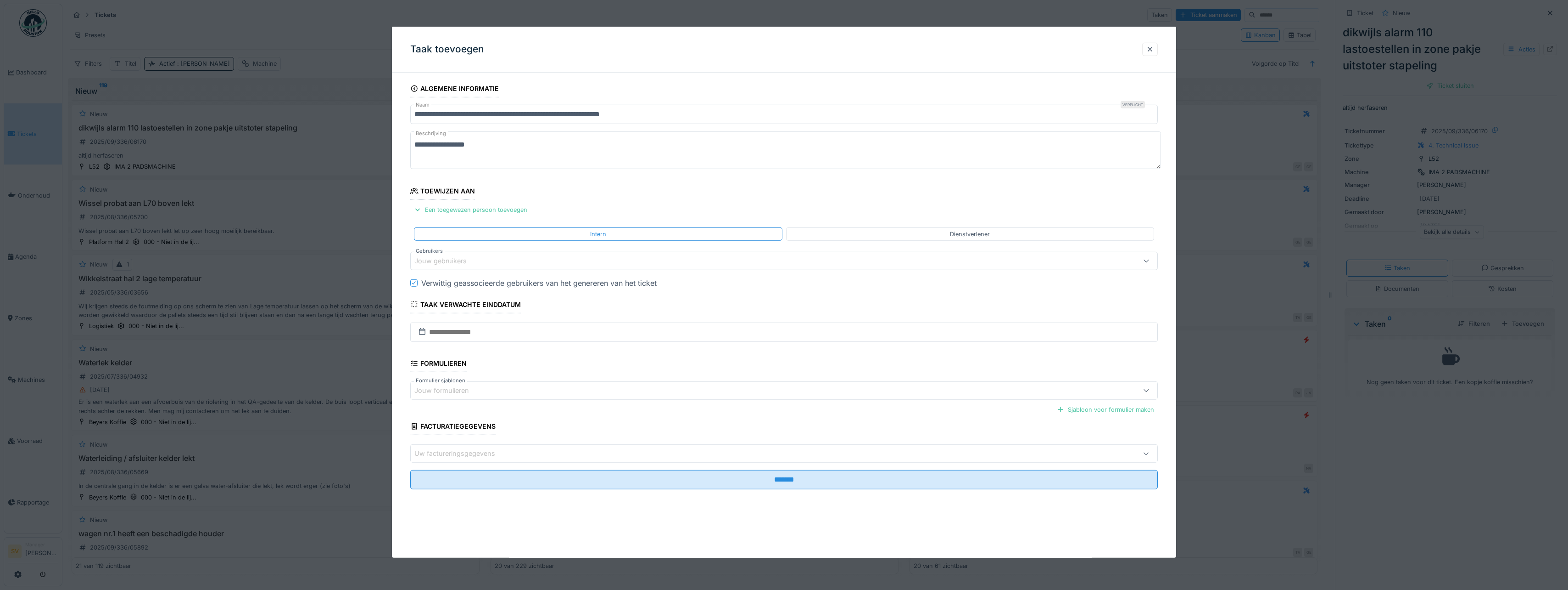
click at [444, 260] on div "Jouw gebruikers" at bounding box center [447, 261] width 65 height 10
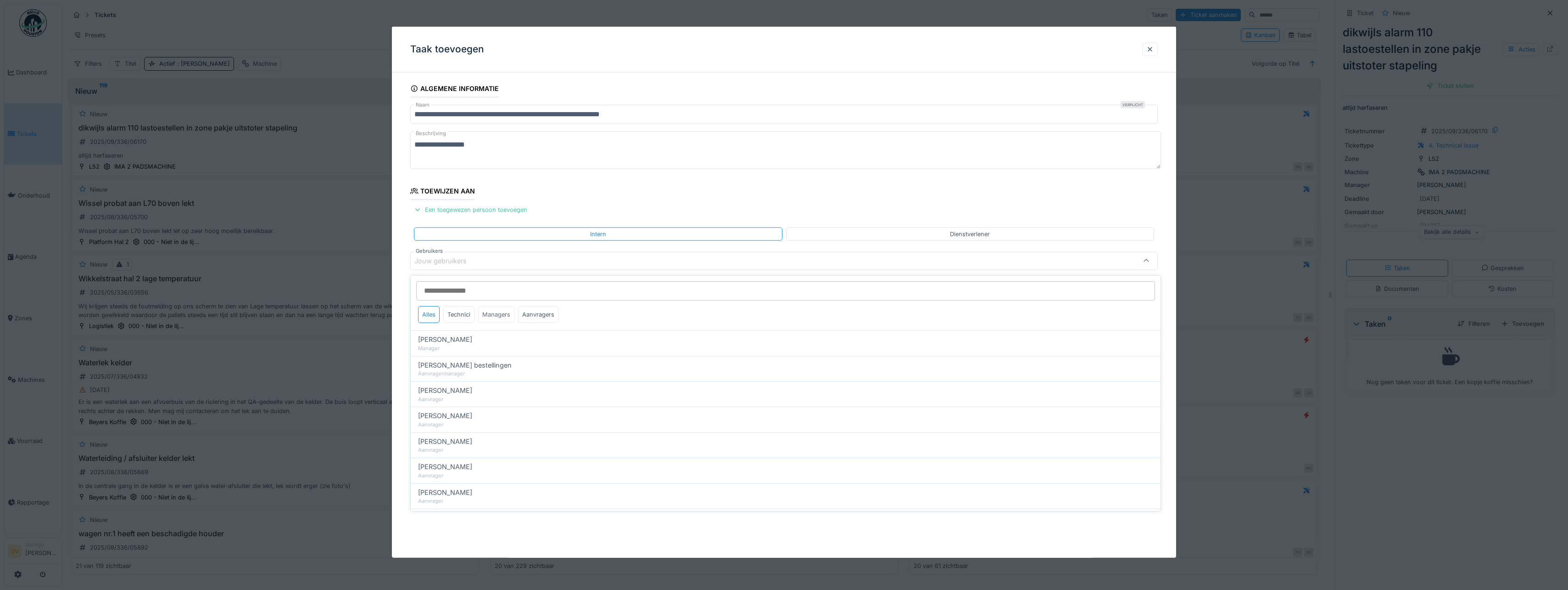
click at [490, 313] on div "Managers" at bounding box center [497, 315] width 37 height 17
click at [455, 290] on input "Gebruikers" at bounding box center [786, 291] width 739 height 19
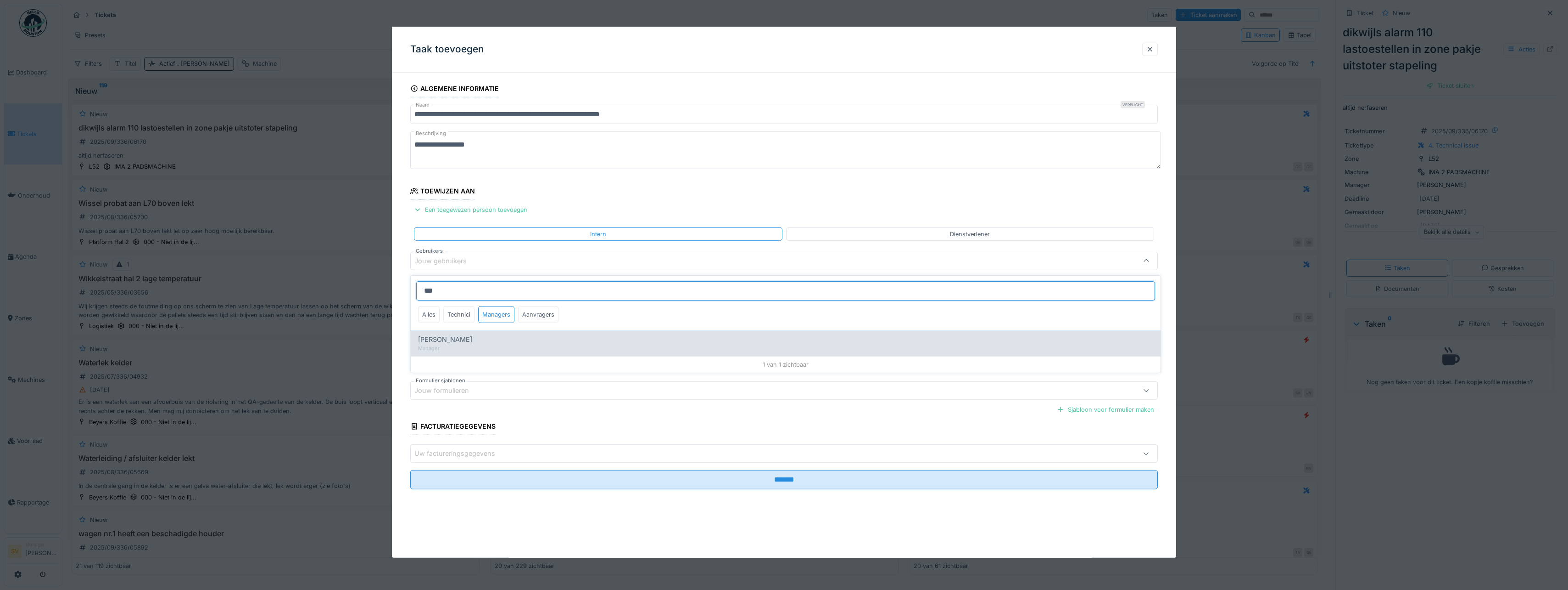
type input "***"
click at [445, 341] on span "[PERSON_NAME]" at bounding box center [445, 339] width 54 height 10
type input "****"
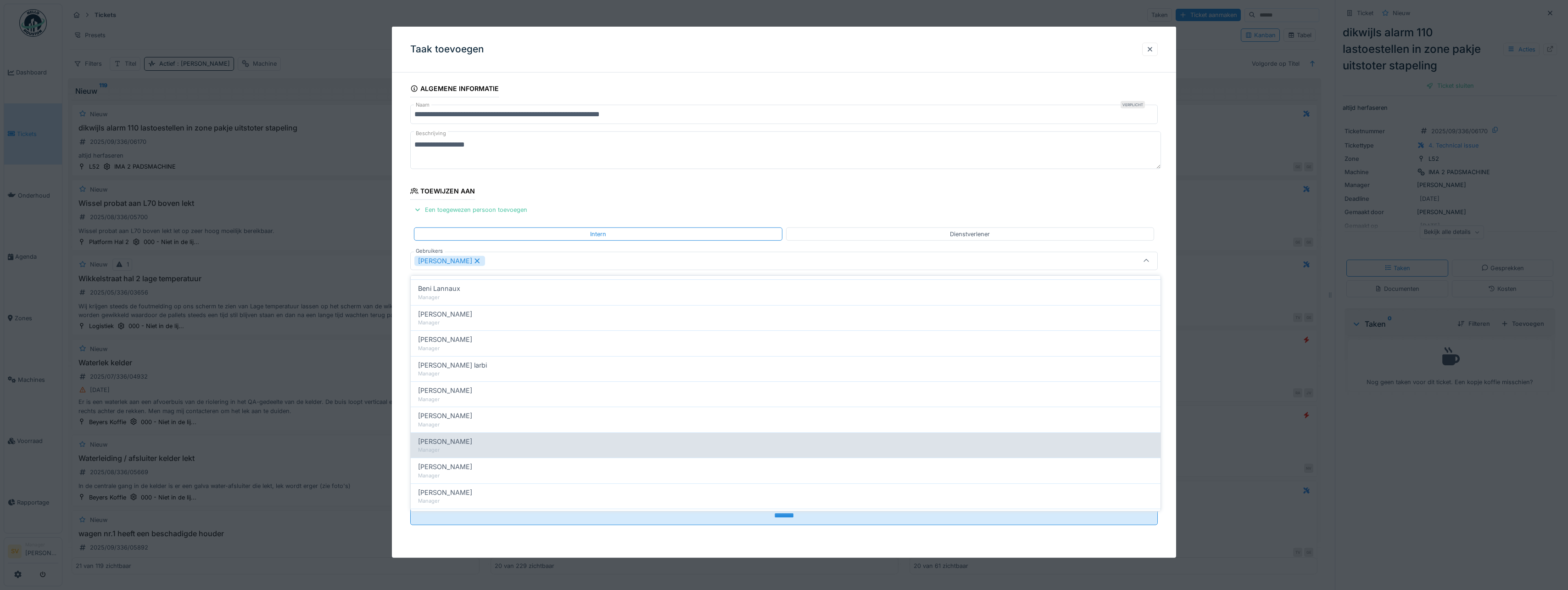
scroll to position [137, 0]
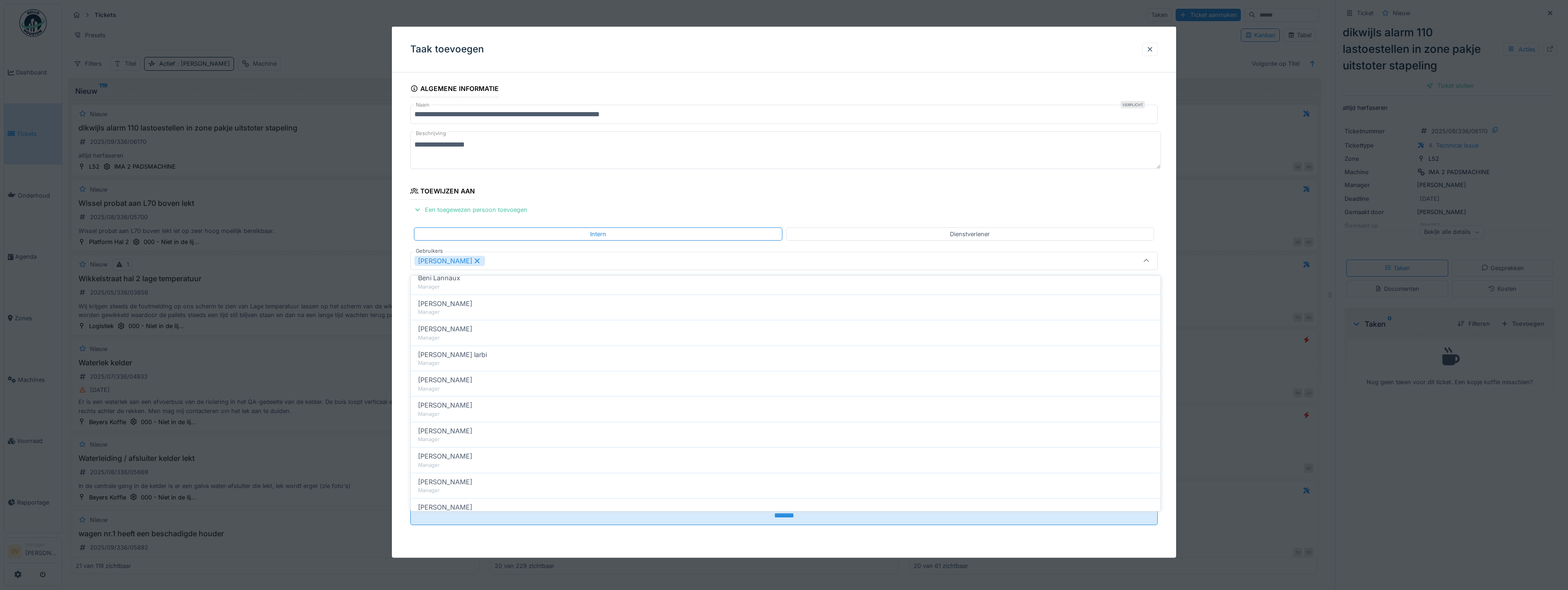
click at [1151, 258] on icon at bounding box center [1146, 261] width 7 height 6
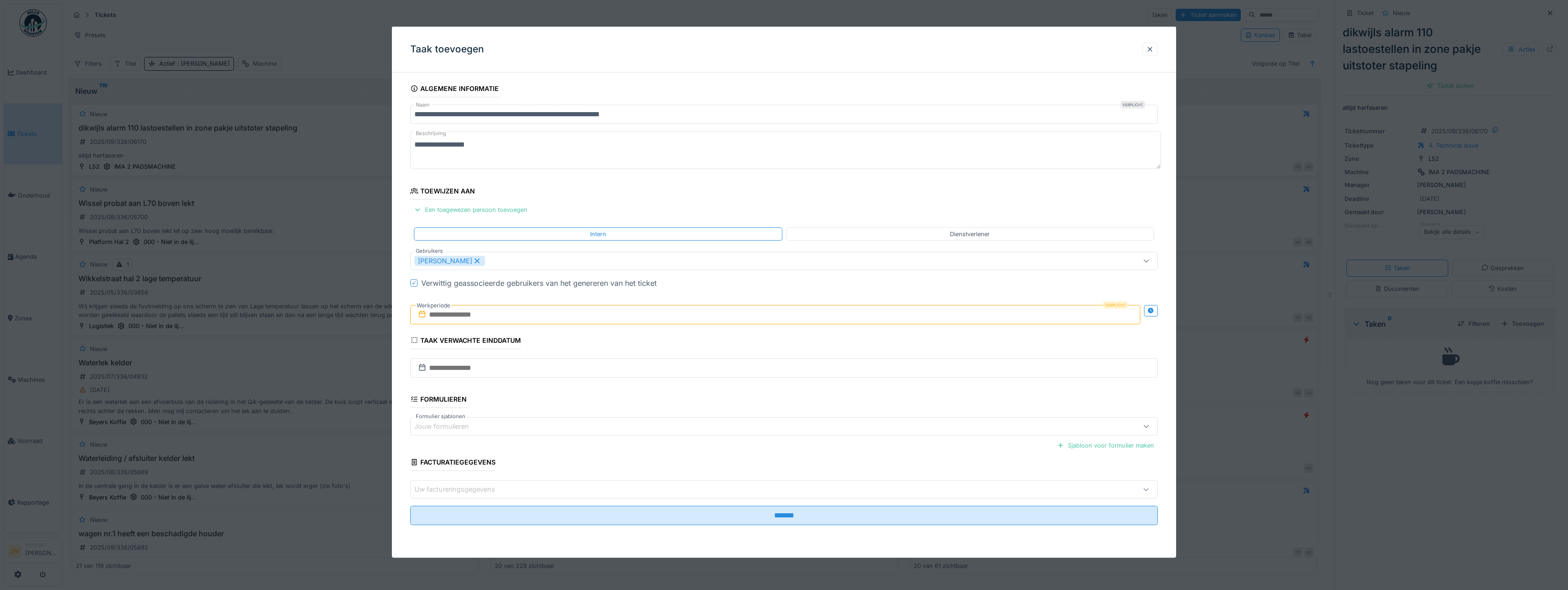
click at [476, 312] on input "text" at bounding box center [776, 314] width 731 height 19
click at [821, 371] on div "7" at bounding box center [822, 374] width 12 height 12
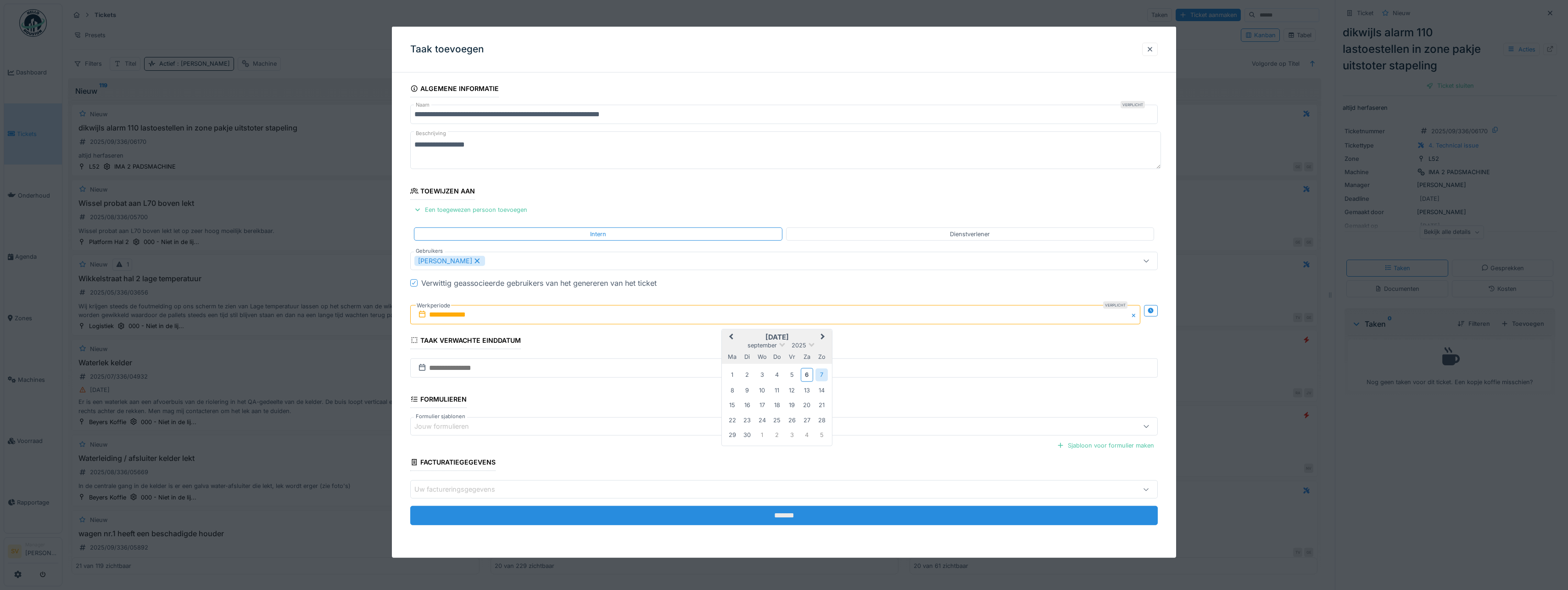
click at [784, 515] on input "*******" at bounding box center [784, 515] width 748 height 19
